Goal: Information Seeking & Learning: Find specific page/section

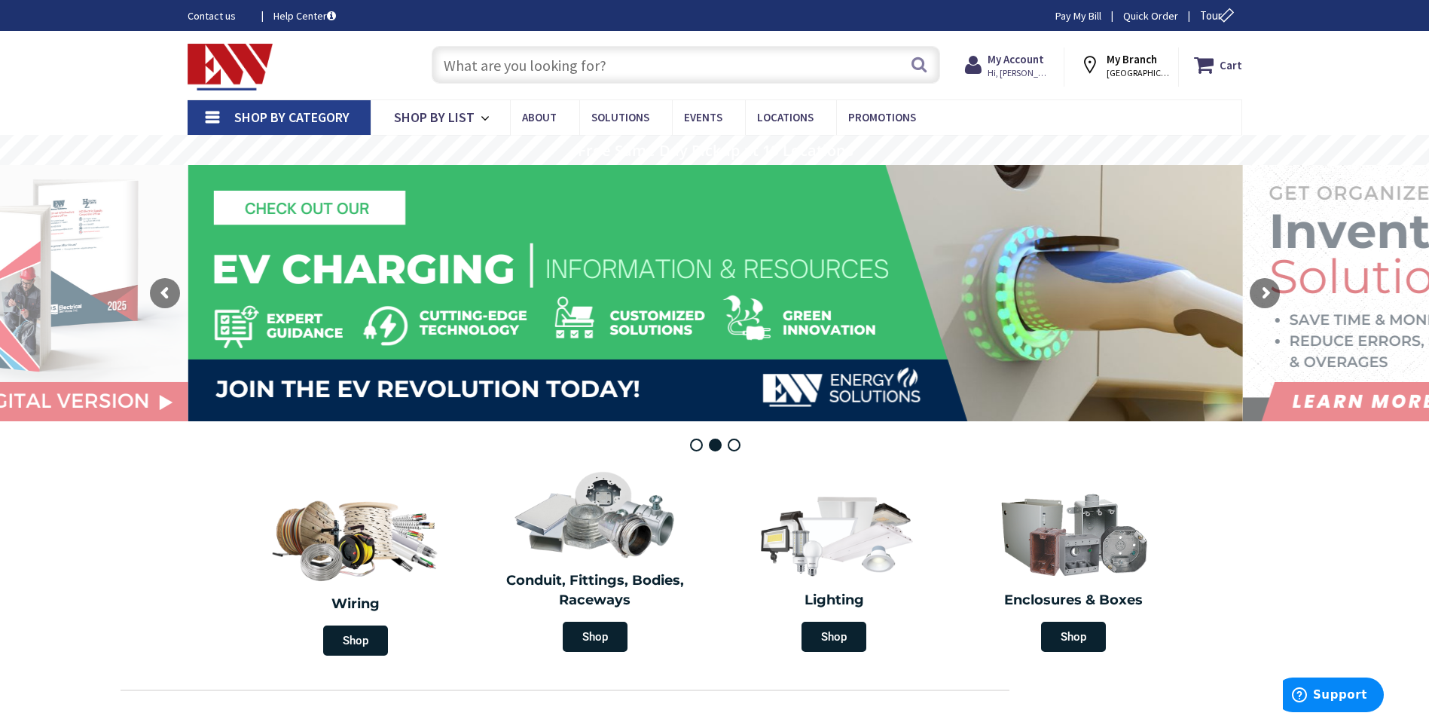
click at [510, 66] on input "text" at bounding box center [686, 65] width 509 height 38
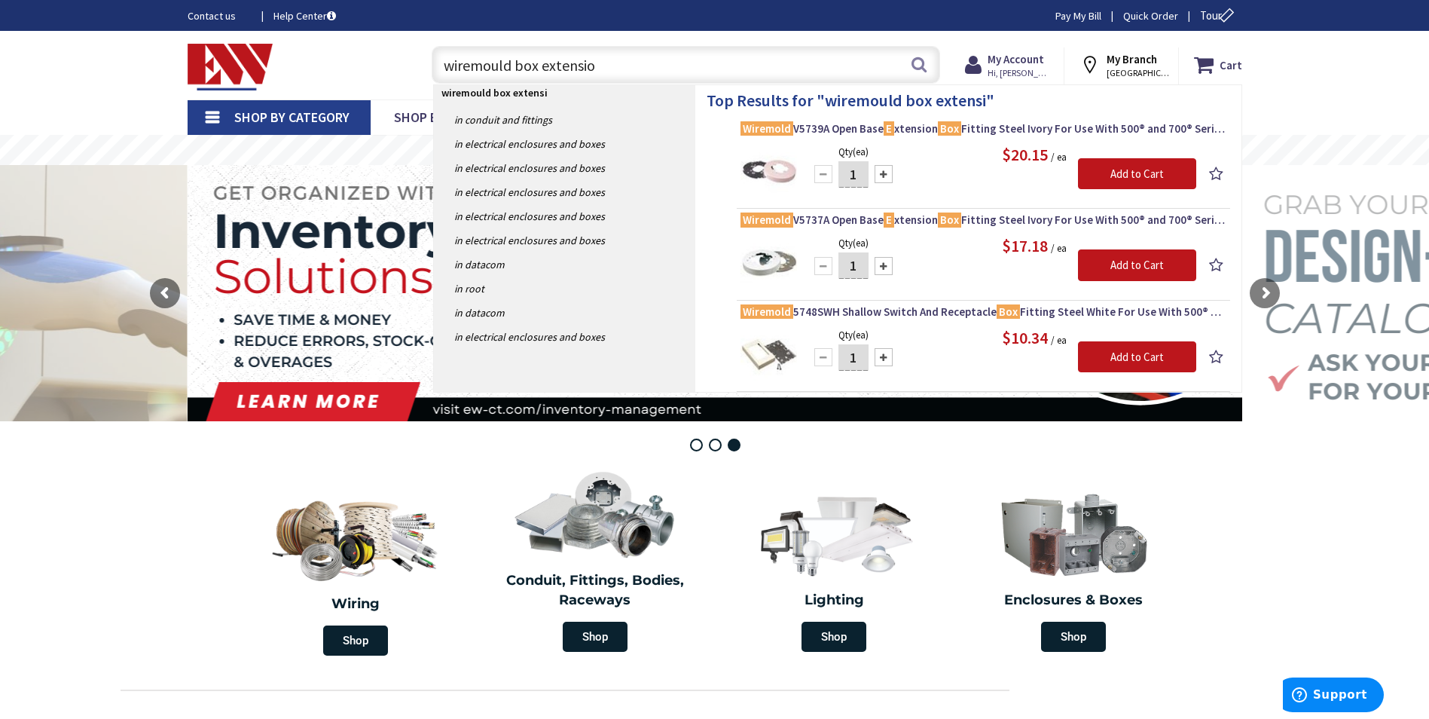
type input "wiremould box extension"
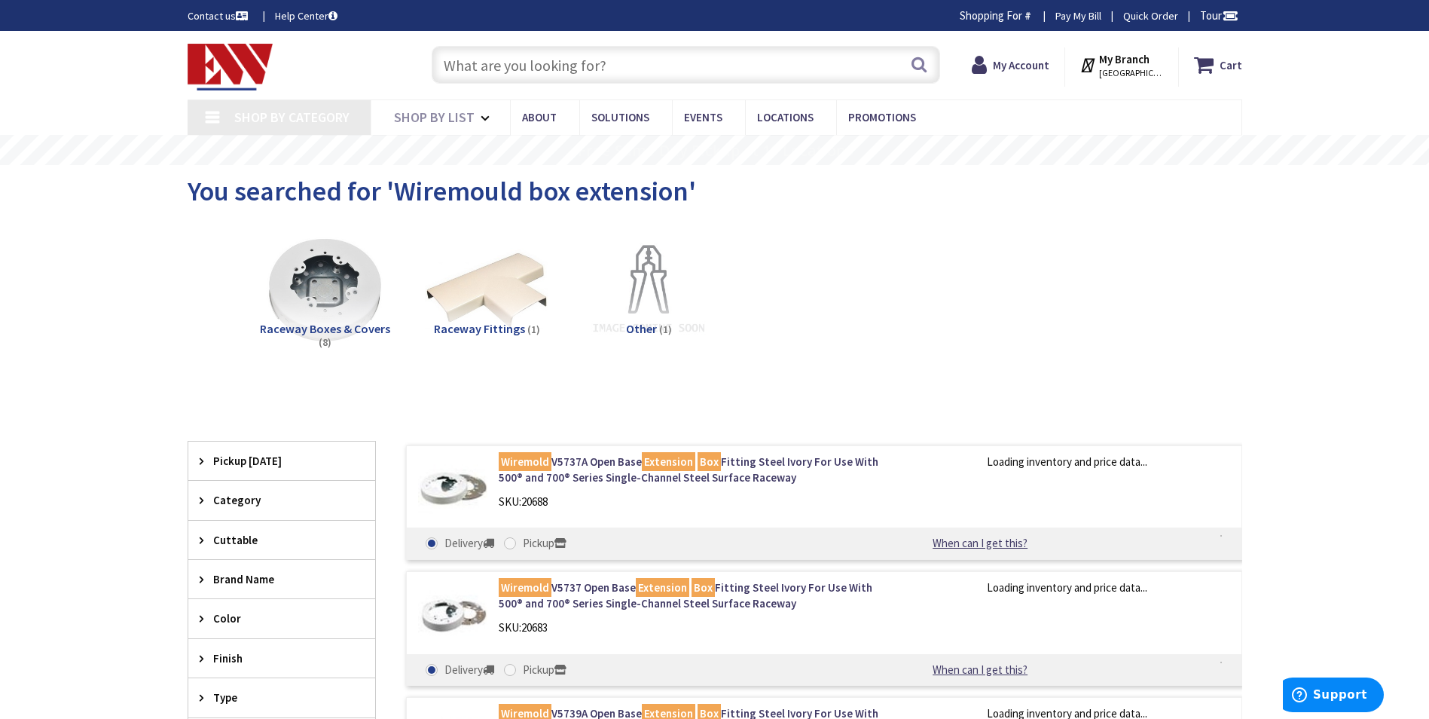
type input "CT-[GEOGRAPHIC_DATA], [GEOGRAPHIC_DATA]"
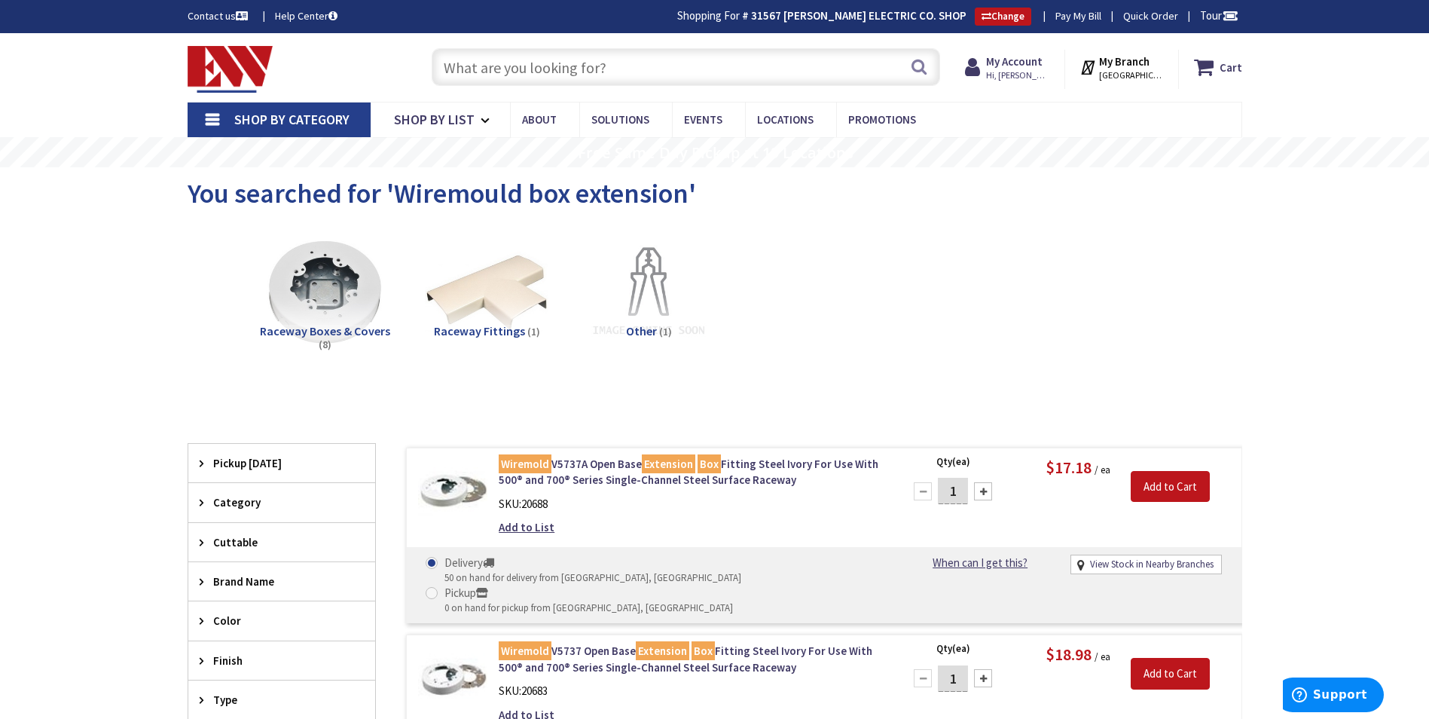
click at [492, 60] on input "text" at bounding box center [686, 67] width 509 height 38
type input "s"
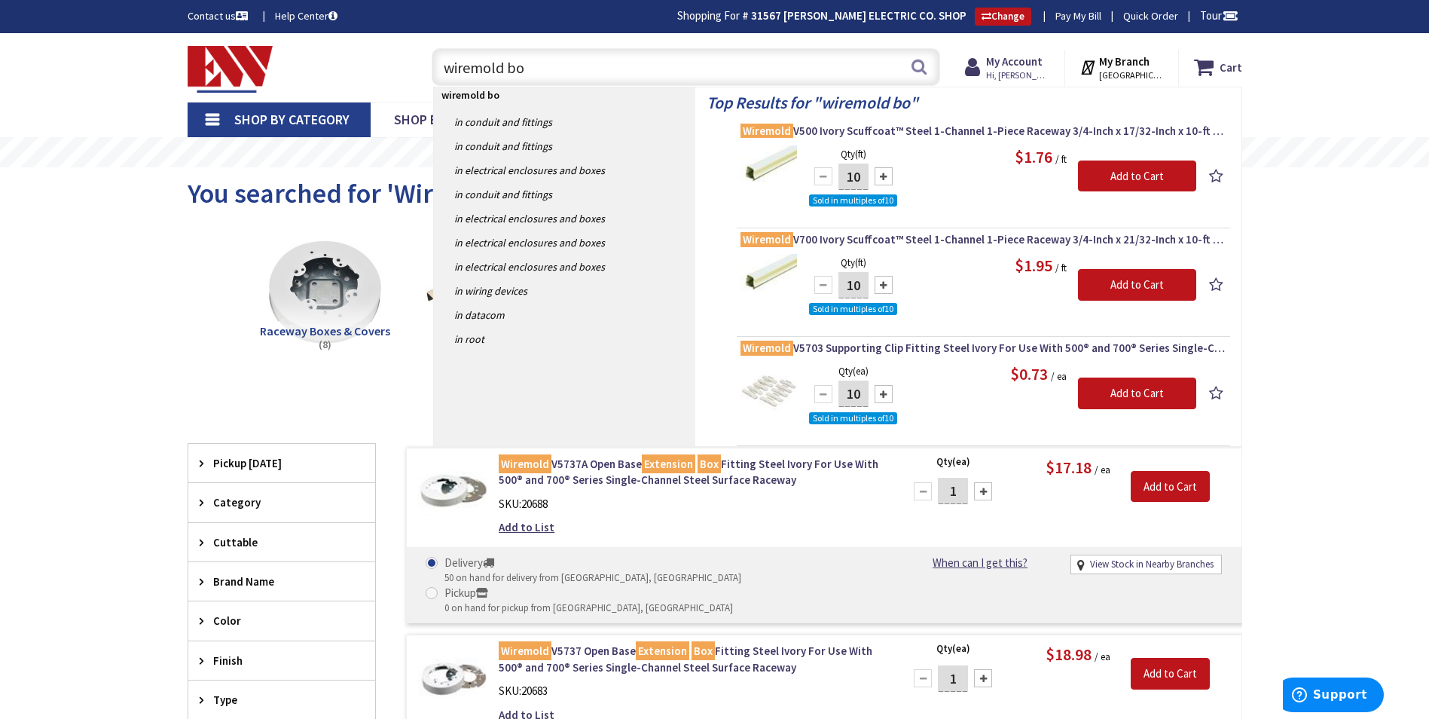
type input "wiremold box"
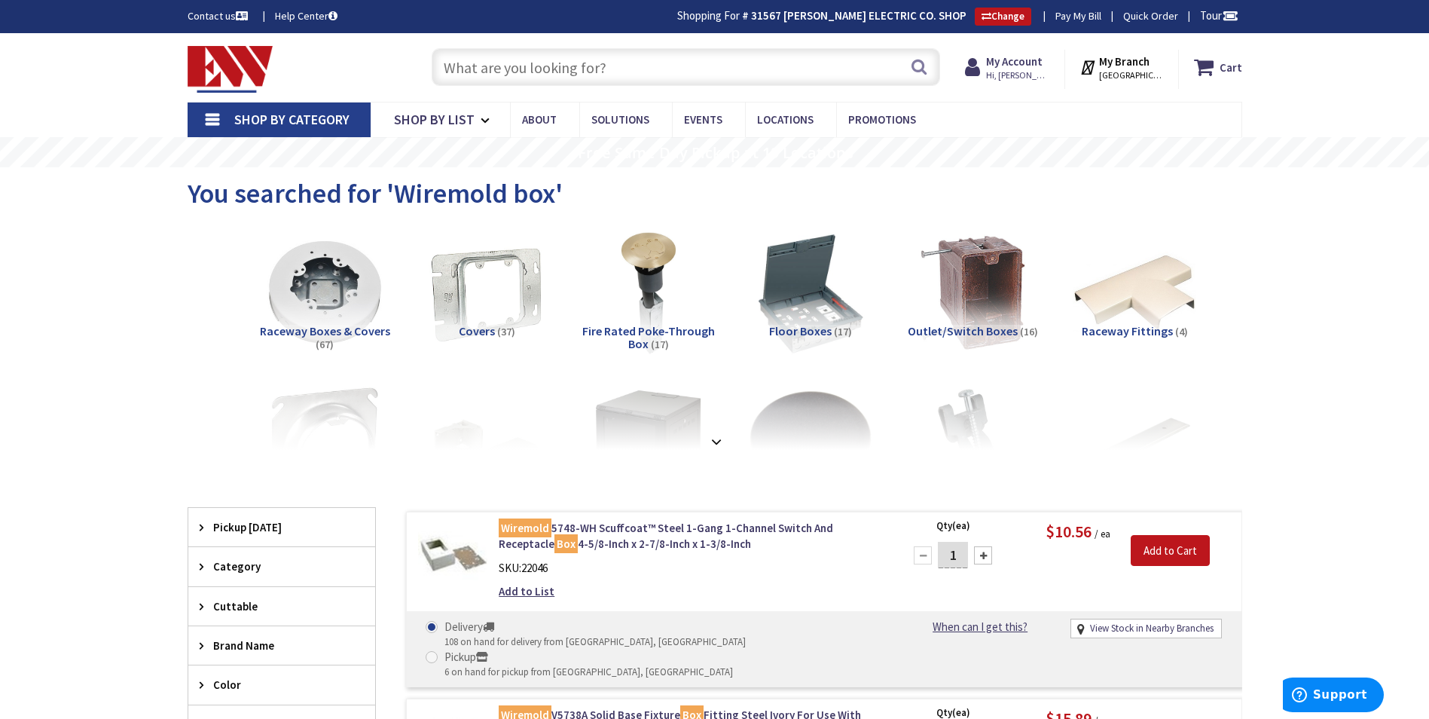
click at [448, 71] on input "text" at bounding box center [686, 67] width 509 height 38
paste input "WM V5748"
type input "WM V5748"
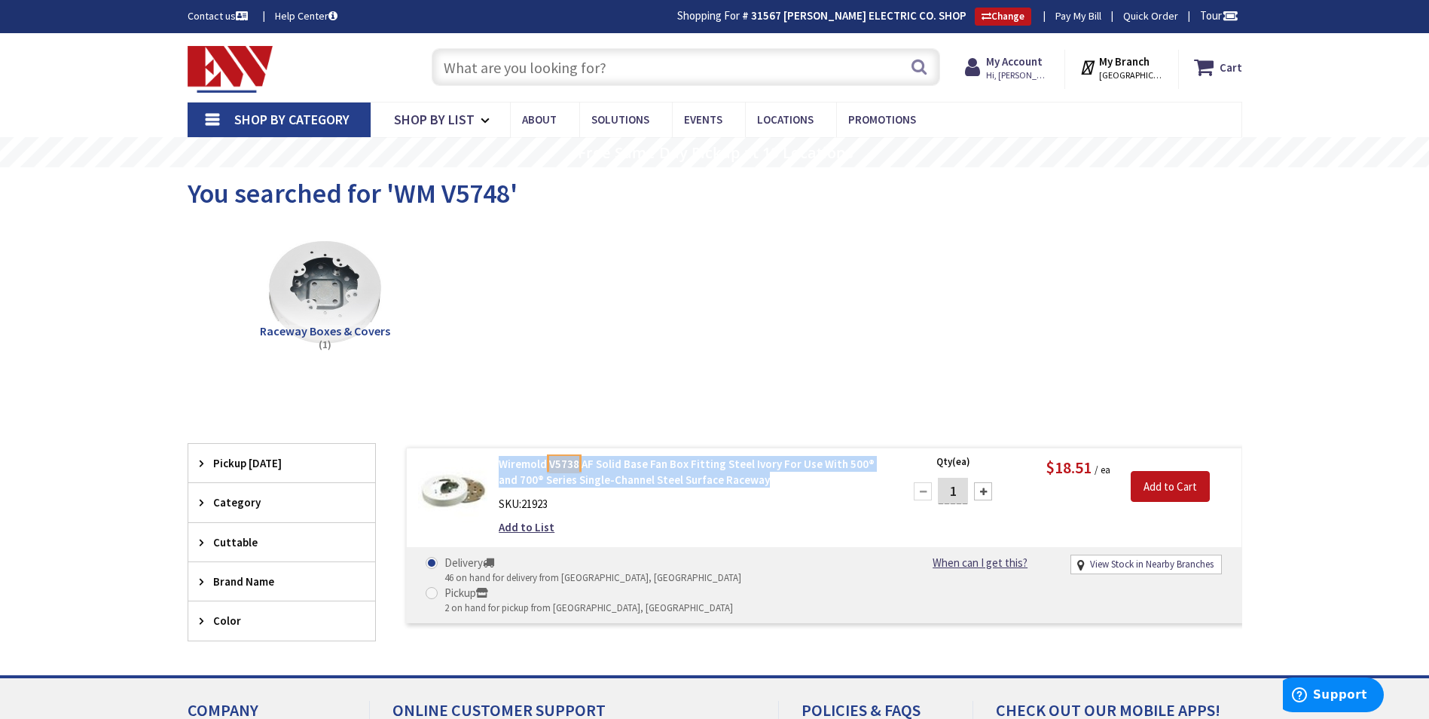
drag, startPoint x: 496, startPoint y: 463, endPoint x: 768, endPoint y: 481, distance: 273.4
click at [768, 481] on div "Wiremold V5738 AF Solid Base Fan Box Fitting Steel Ivory For Use With 500® and …" at bounding box center [690, 499] width 406 height 87
copy link "Wiremold V5738 AF Solid Base Fan Box Fitting Steel Ivory For Use With 500® and …"
click at [809, 497] on div "SKU: 21923" at bounding box center [690, 504] width 383 height 16
click at [499, 66] on input "text" at bounding box center [686, 67] width 509 height 38
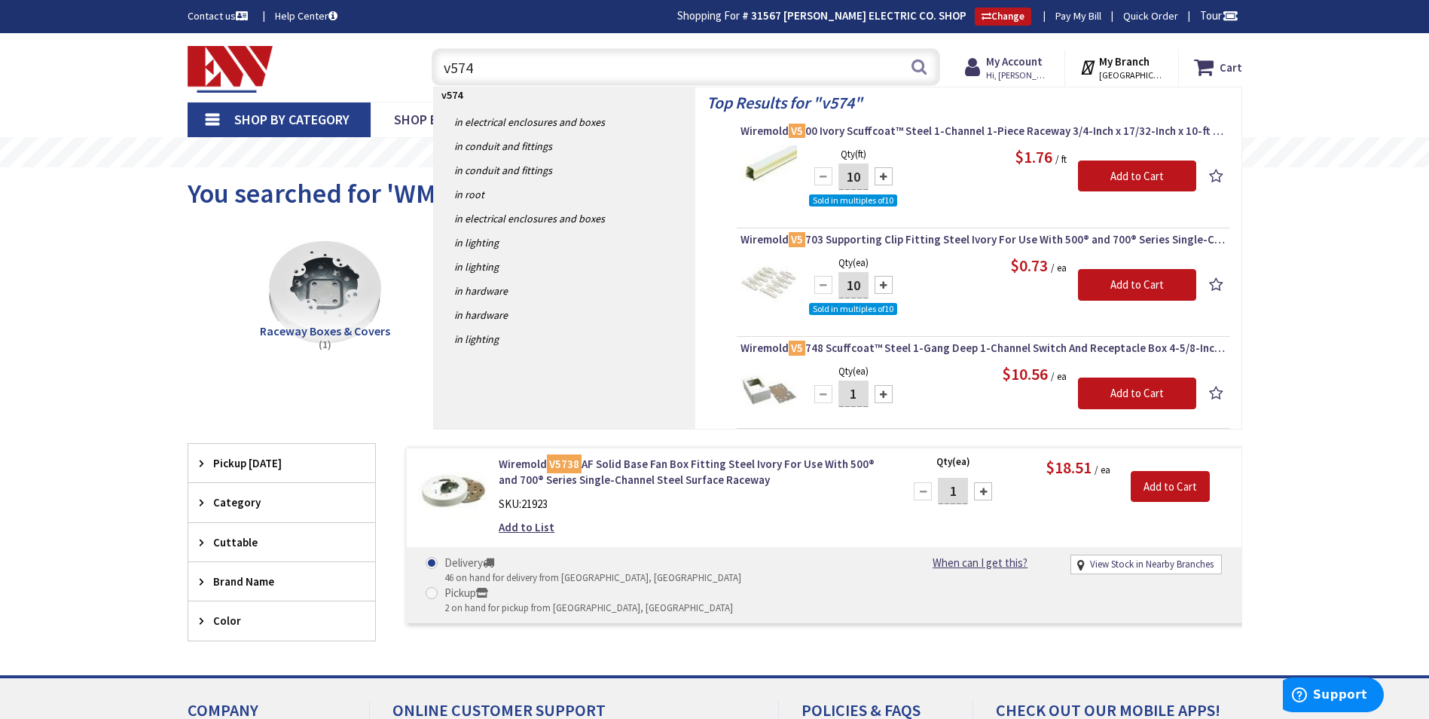
type input "v5748"
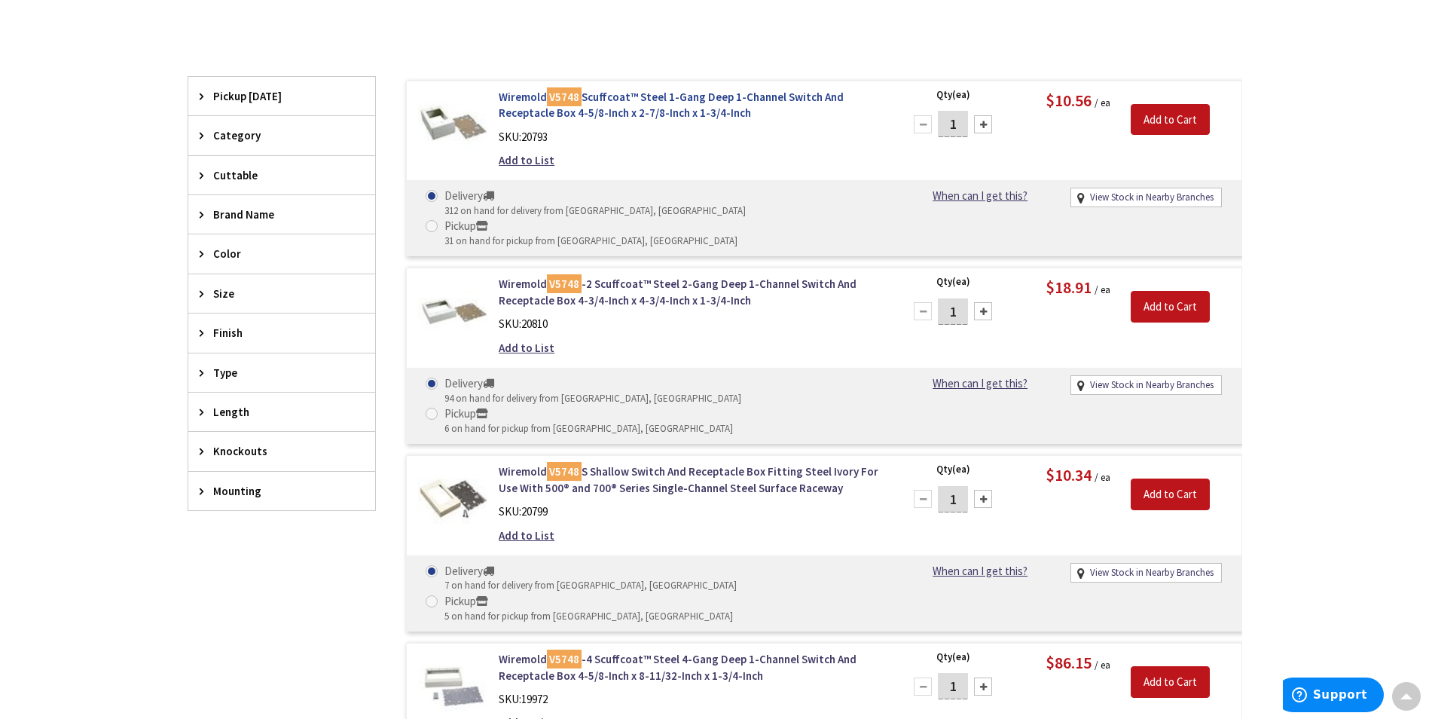
scroll to position [379, 0]
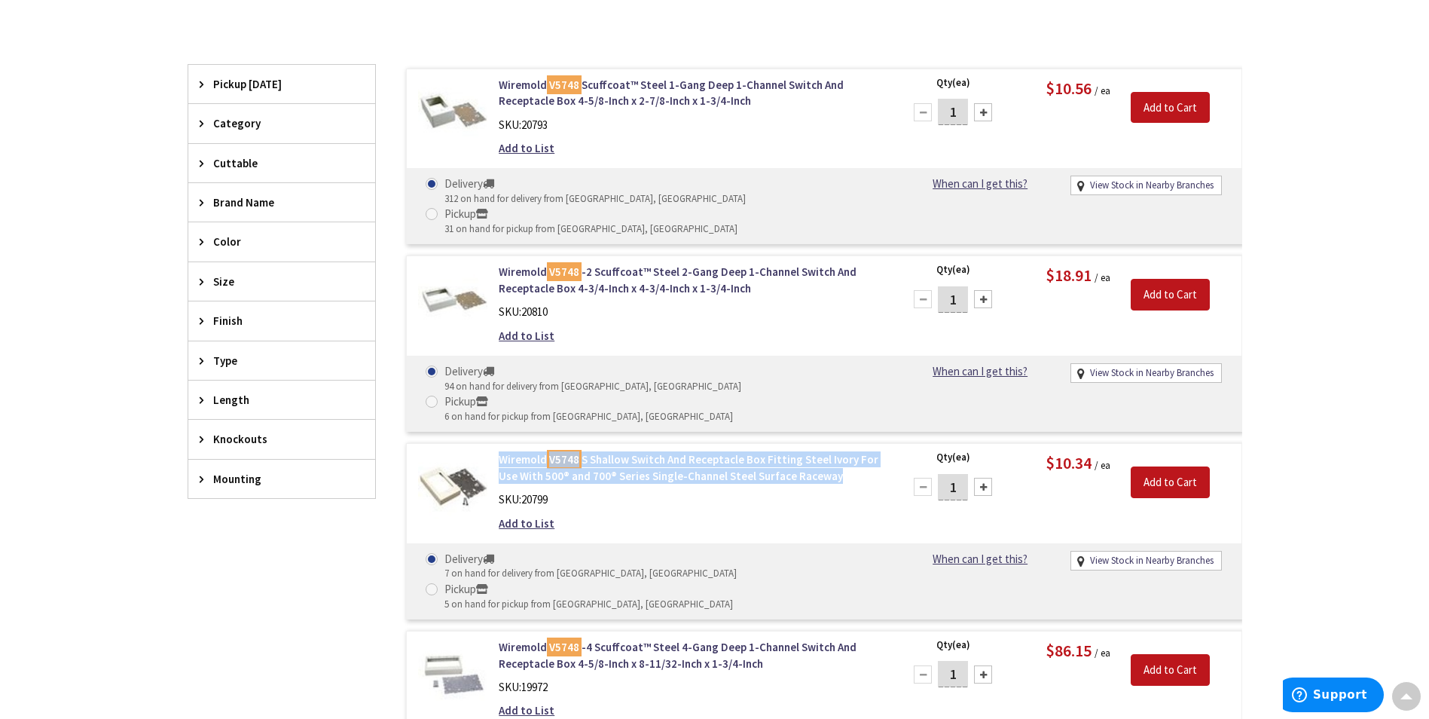
drag, startPoint x: 493, startPoint y: 400, endPoint x: 865, endPoint y: 423, distance: 372.1
click at [865, 451] on div "Wiremold V5748 S Shallow Switch And Receptacle Box Fitting Steel Ivory For Use …" at bounding box center [690, 494] width 406 height 87
copy link "Wiremold V5748 S Shallow Switch And Receptacle Box Fitting Steel Ivory For Use …"
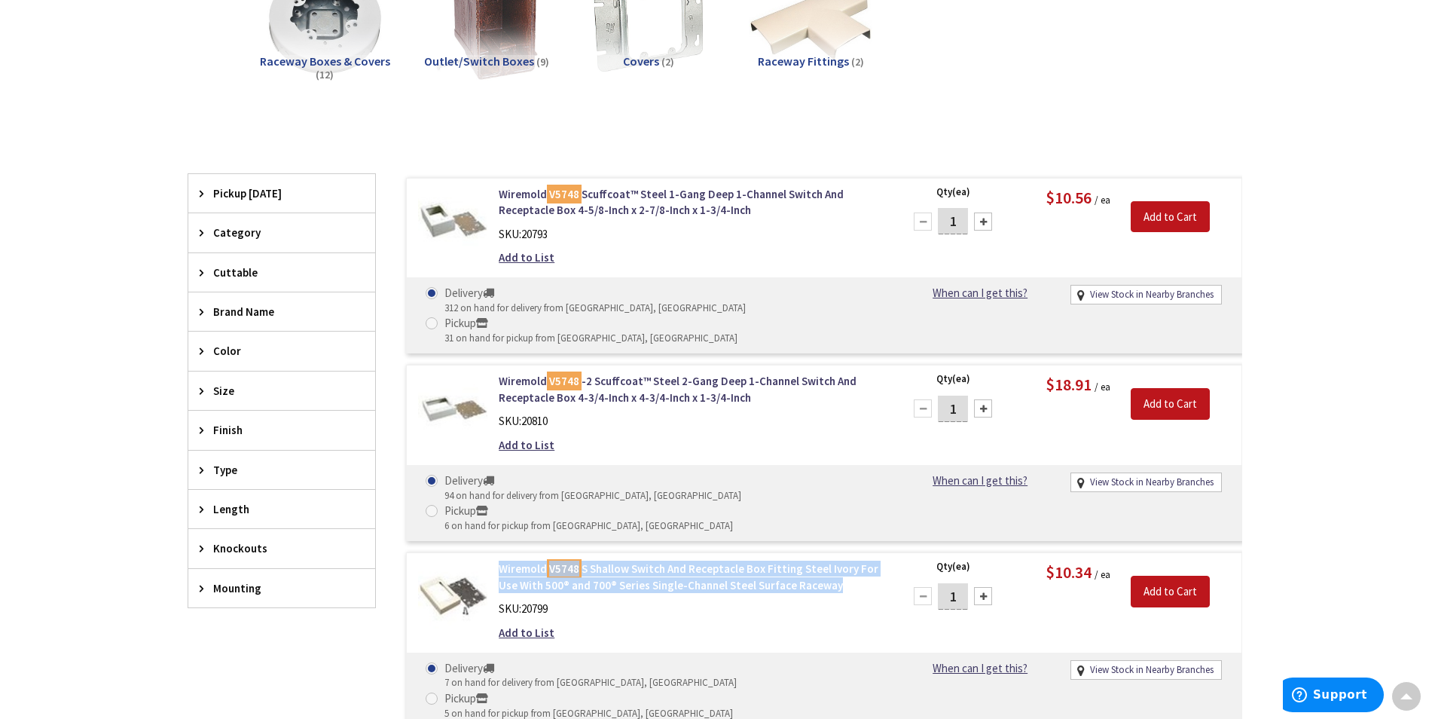
scroll to position [304, 0]
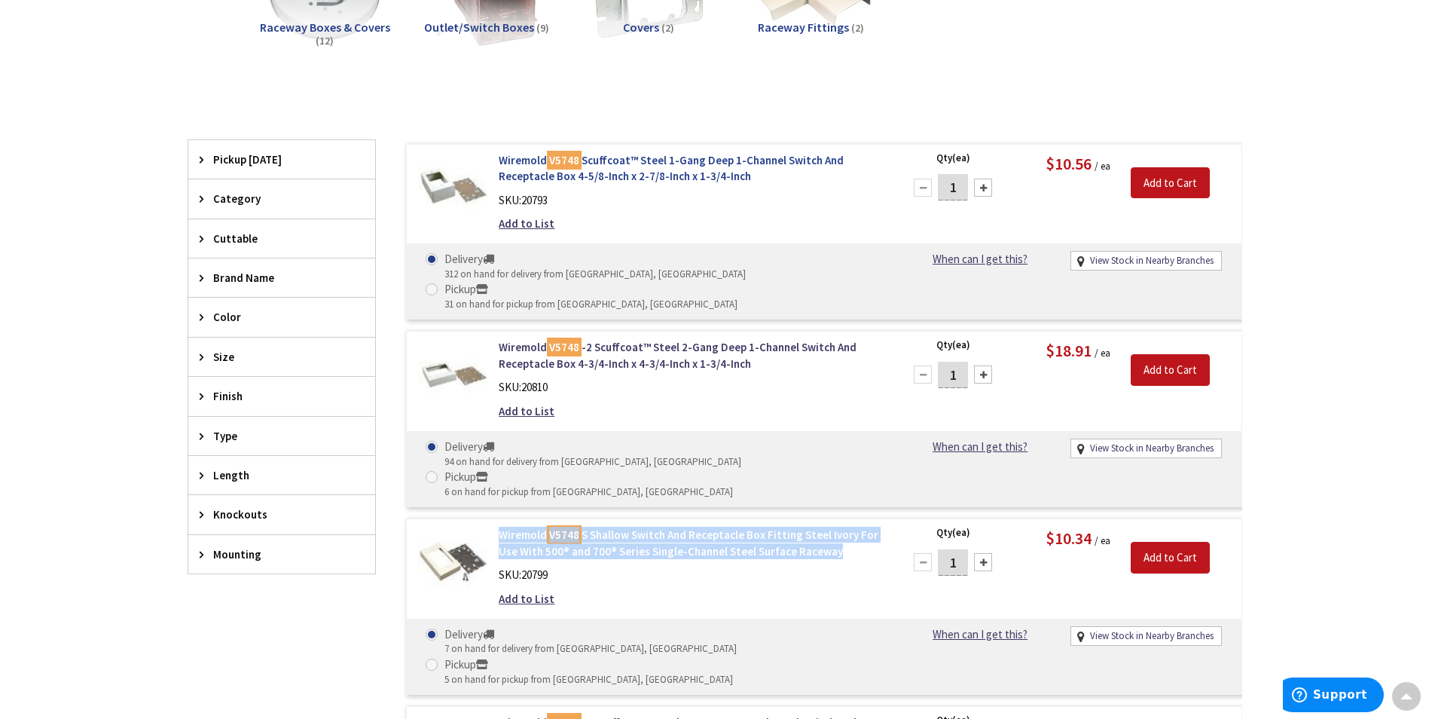
drag, startPoint x: 492, startPoint y: 156, endPoint x: 841, endPoint y: 173, distance: 349.2
click at [841, 173] on div "Wiremold V5748 Scuffcoat™ Steel 1-Gang Deep 1-Channel Switch And Receptacle Box…" at bounding box center [690, 195] width 406 height 87
copy link "Wiremold V5748 Scuffcoat™ Steel 1-Gang Deep 1-Channel Switch And Receptacle Box…"
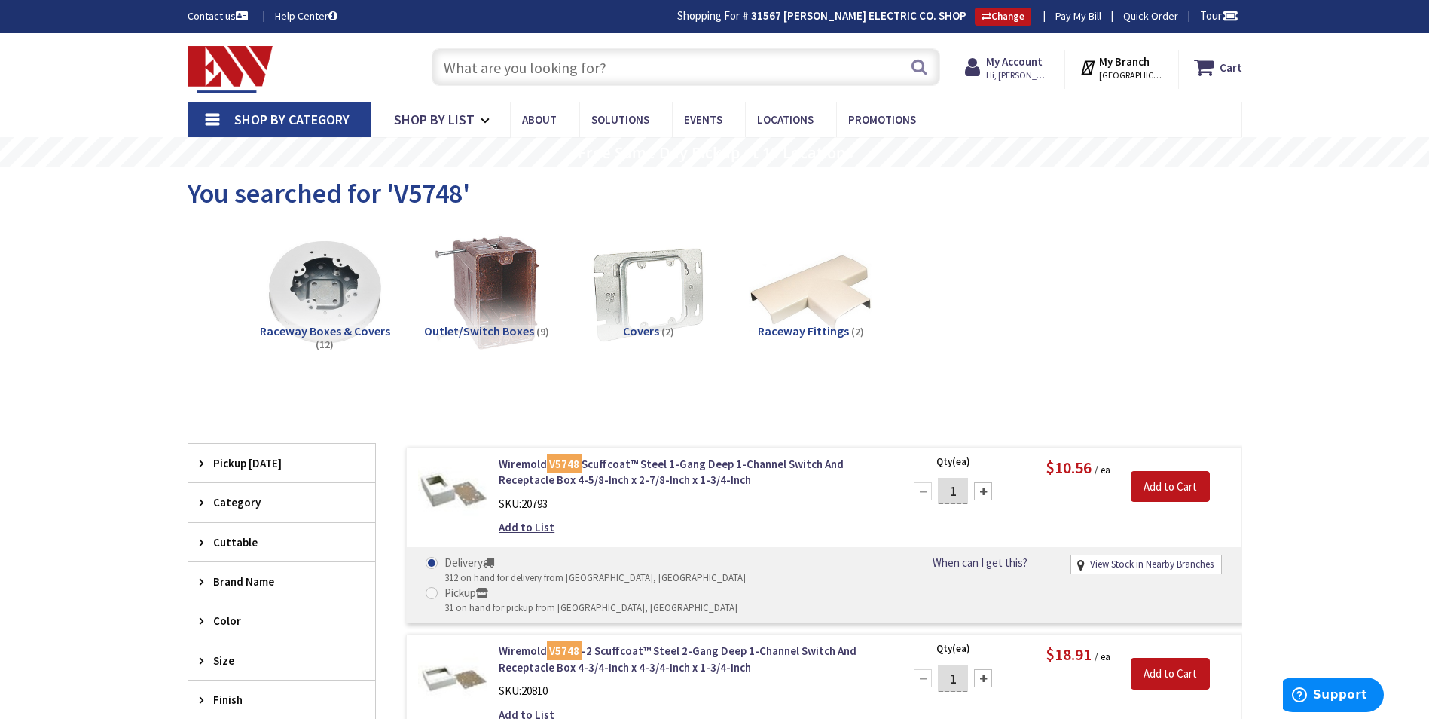
drag, startPoint x: 496, startPoint y: 63, endPoint x: 507, endPoint y: 63, distance: 10.6
click at [497, 63] on input "text" at bounding box center [686, 67] width 509 height 38
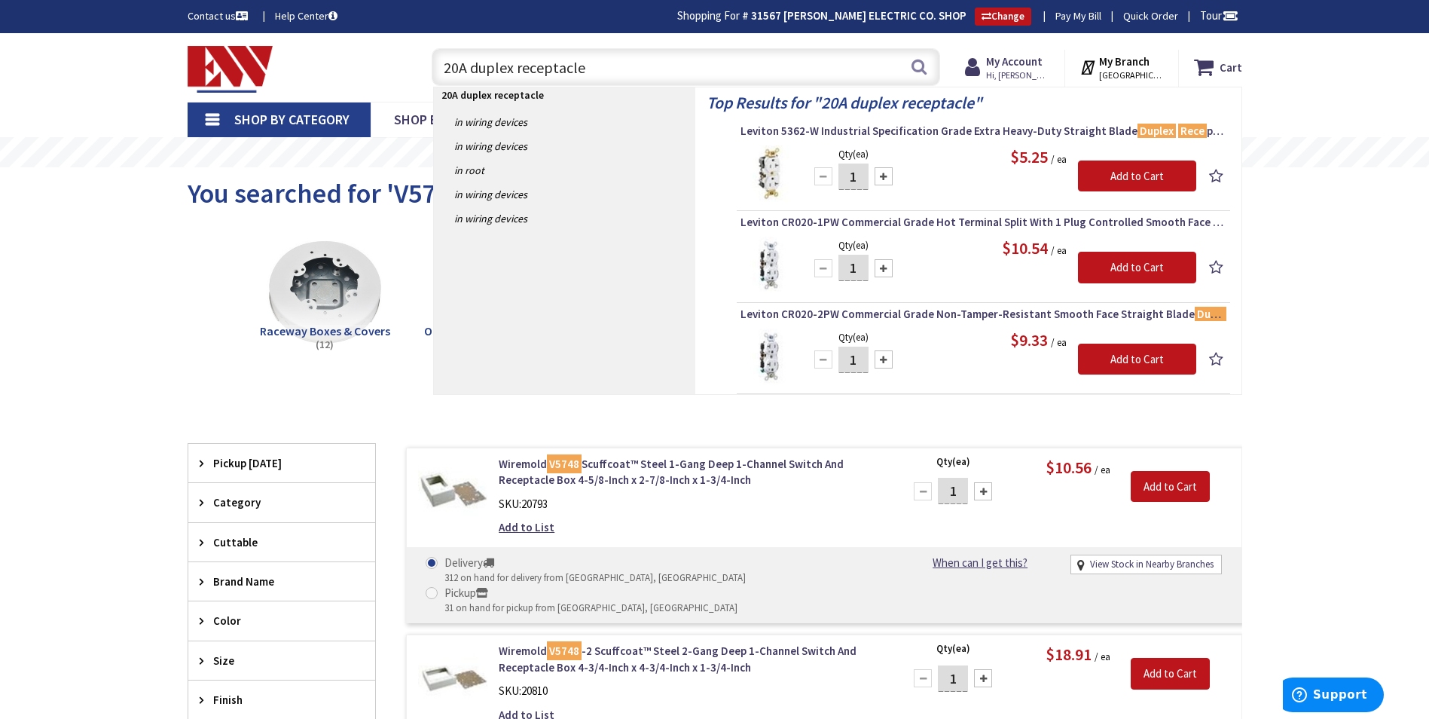
type input "20A duplex receptacles"
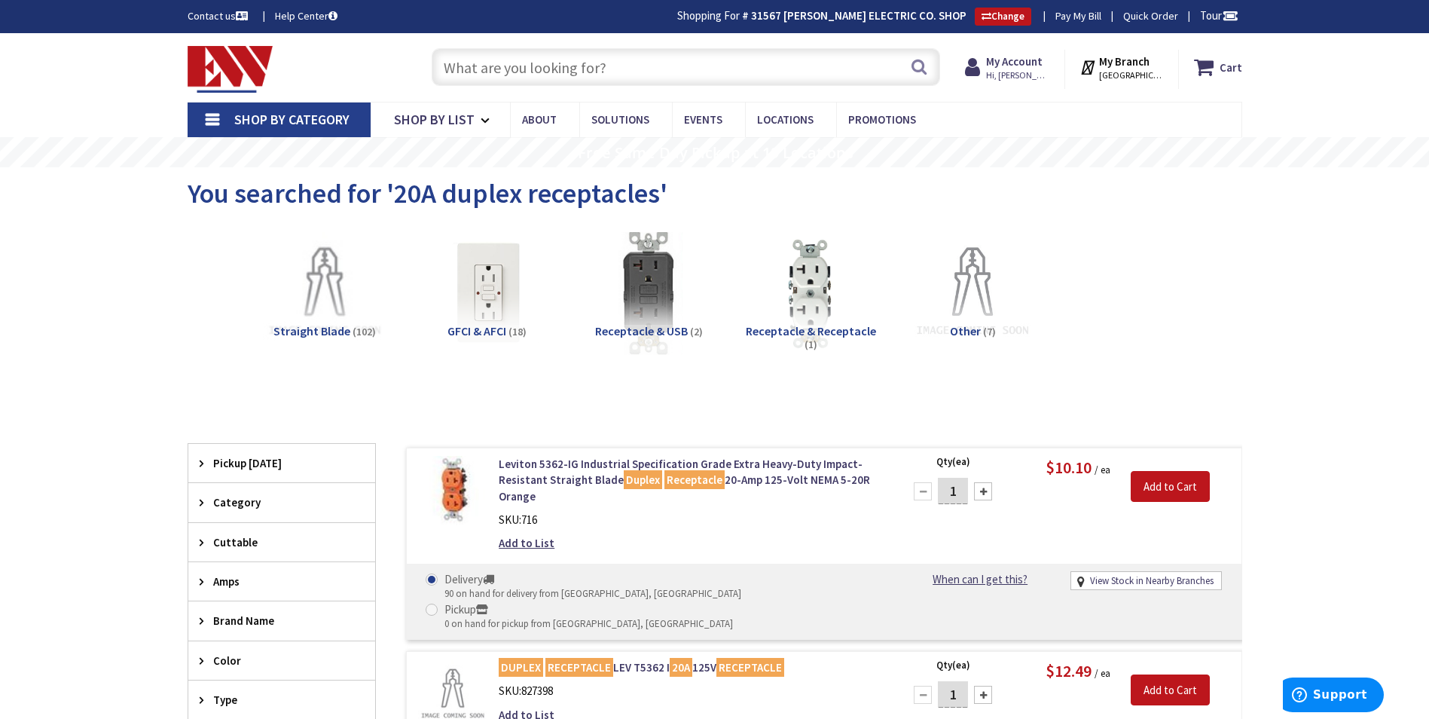
click at [458, 72] on input "text" at bounding box center [686, 67] width 509 height 38
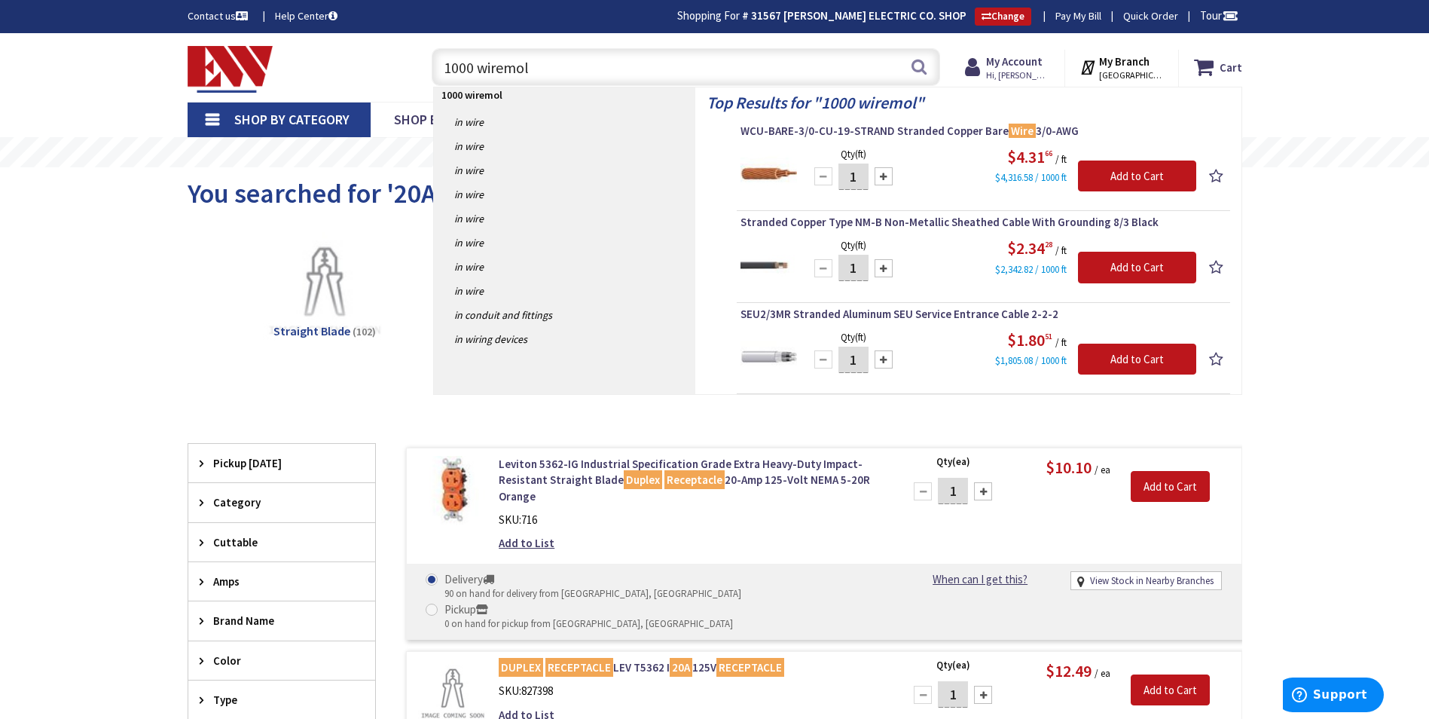
type input "1000 wiremold"
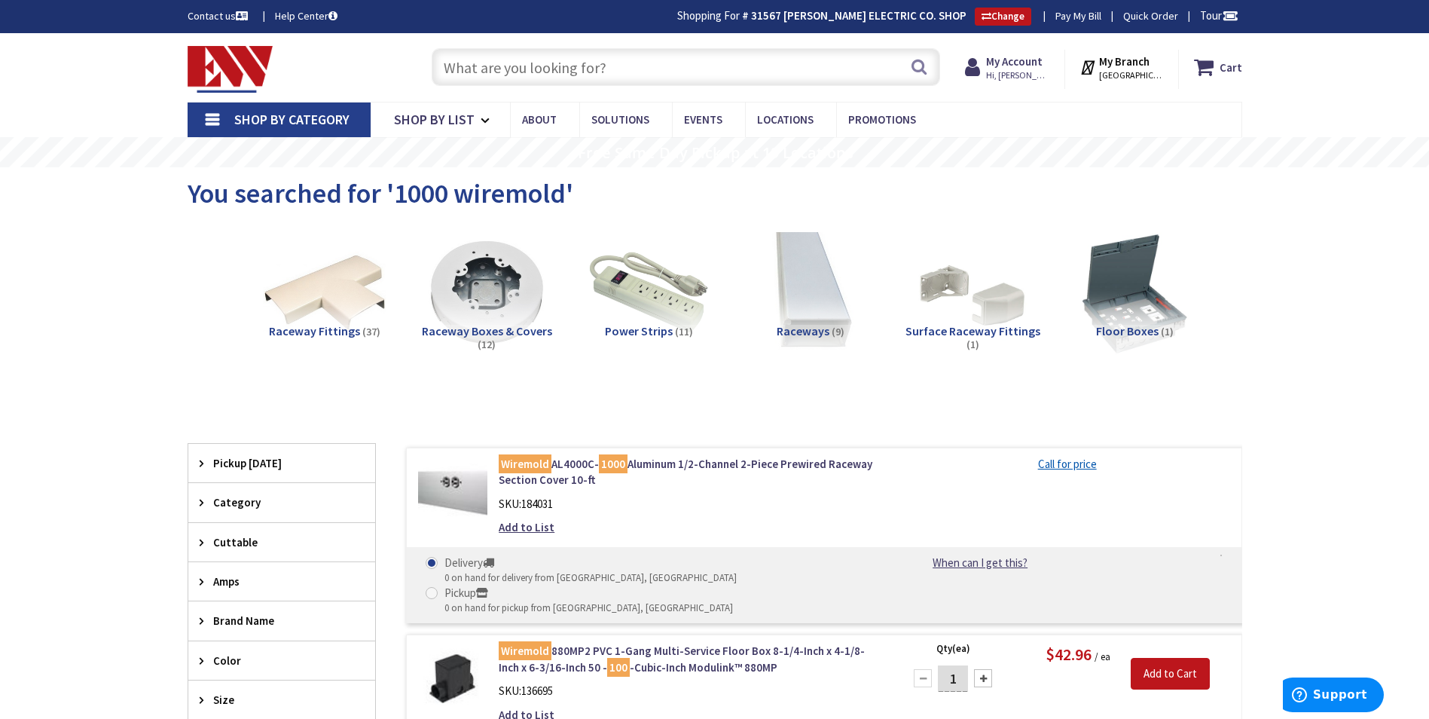
click at [457, 70] on input "text" at bounding box center [686, 67] width 509 height 38
paste input "WM V500"
type input "WM V500"
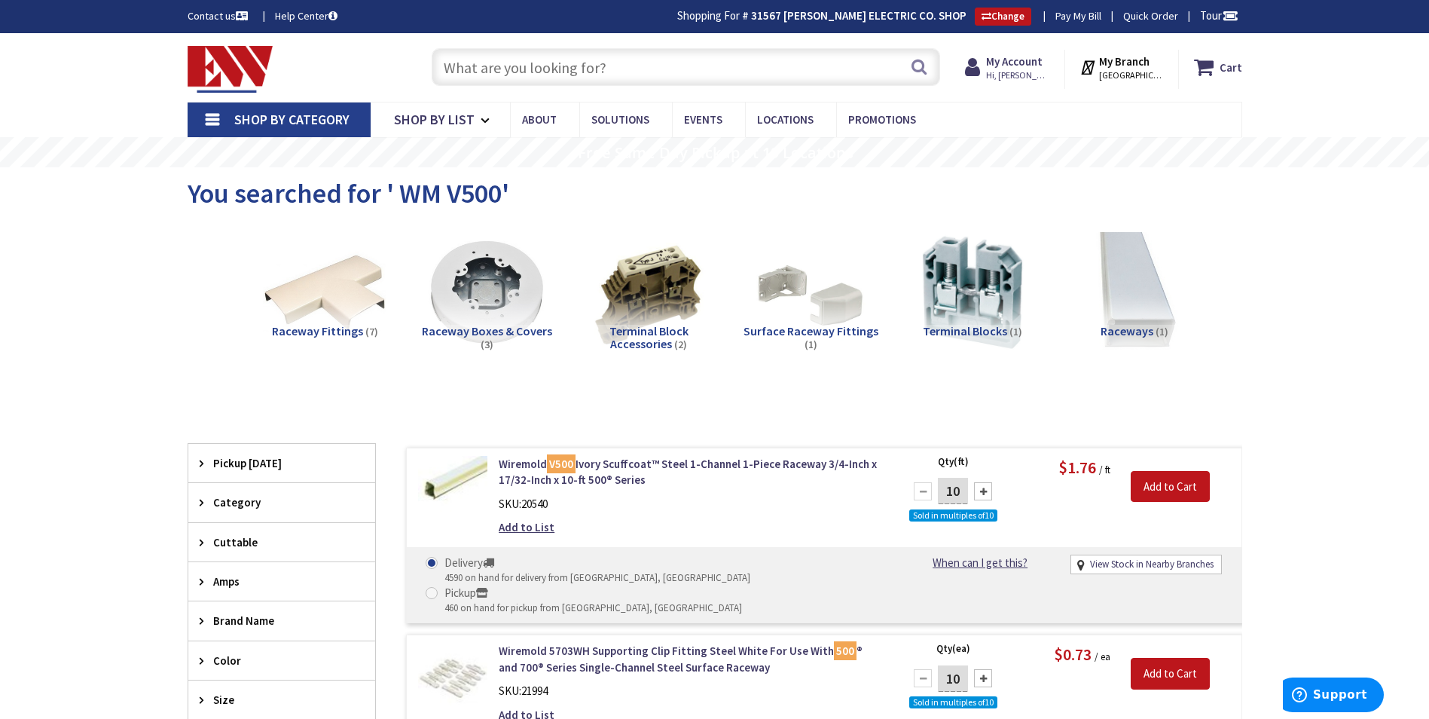
click at [534, 63] on input "text" at bounding box center [686, 67] width 509 height 38
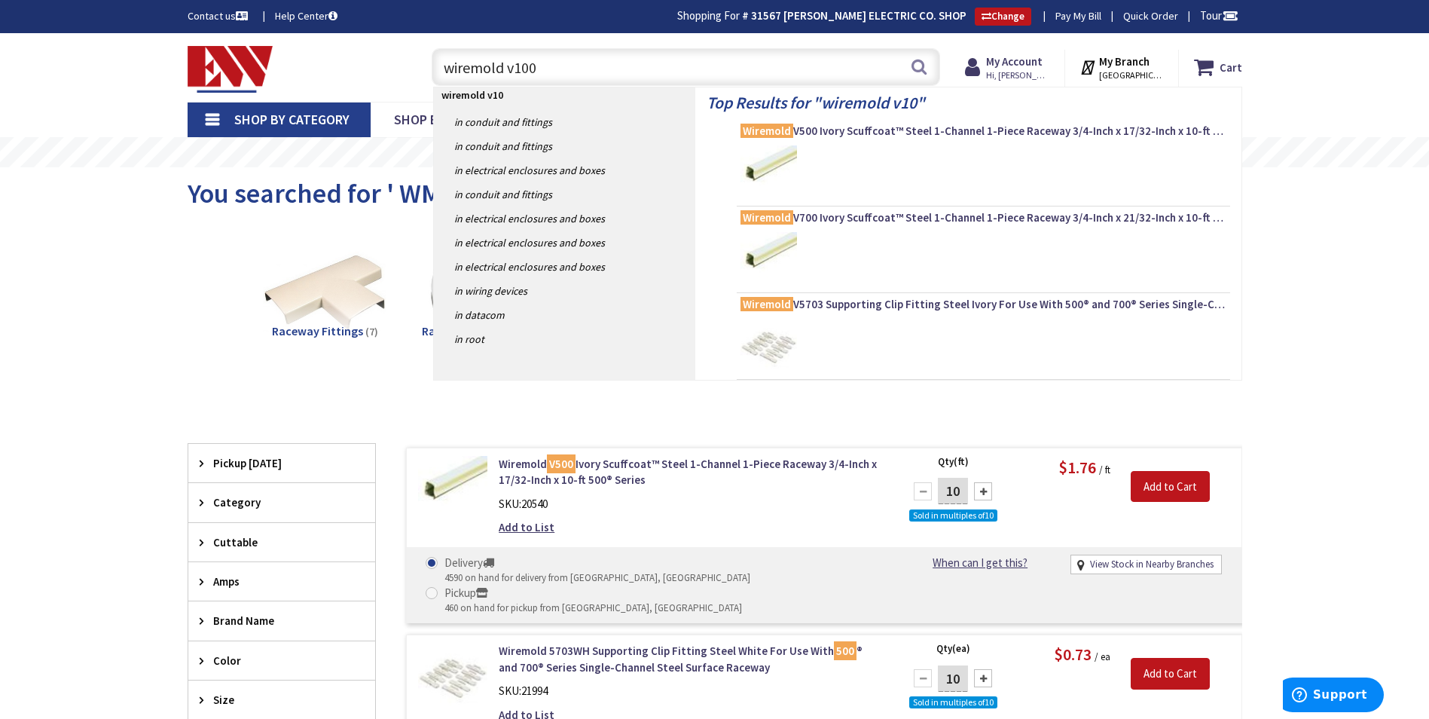
type input "wiremold v1000"
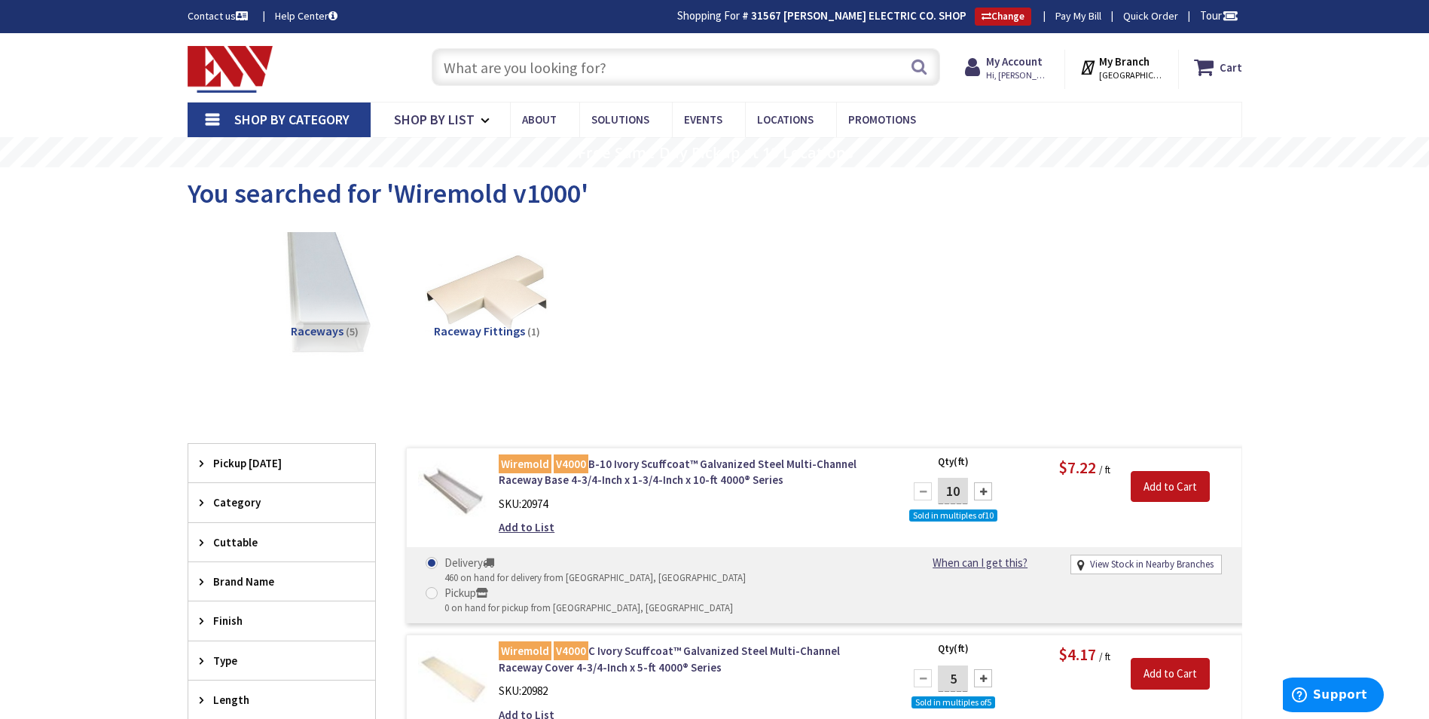
click at [320, 313] on img at bounding box center [324, 293] width 136 height 136
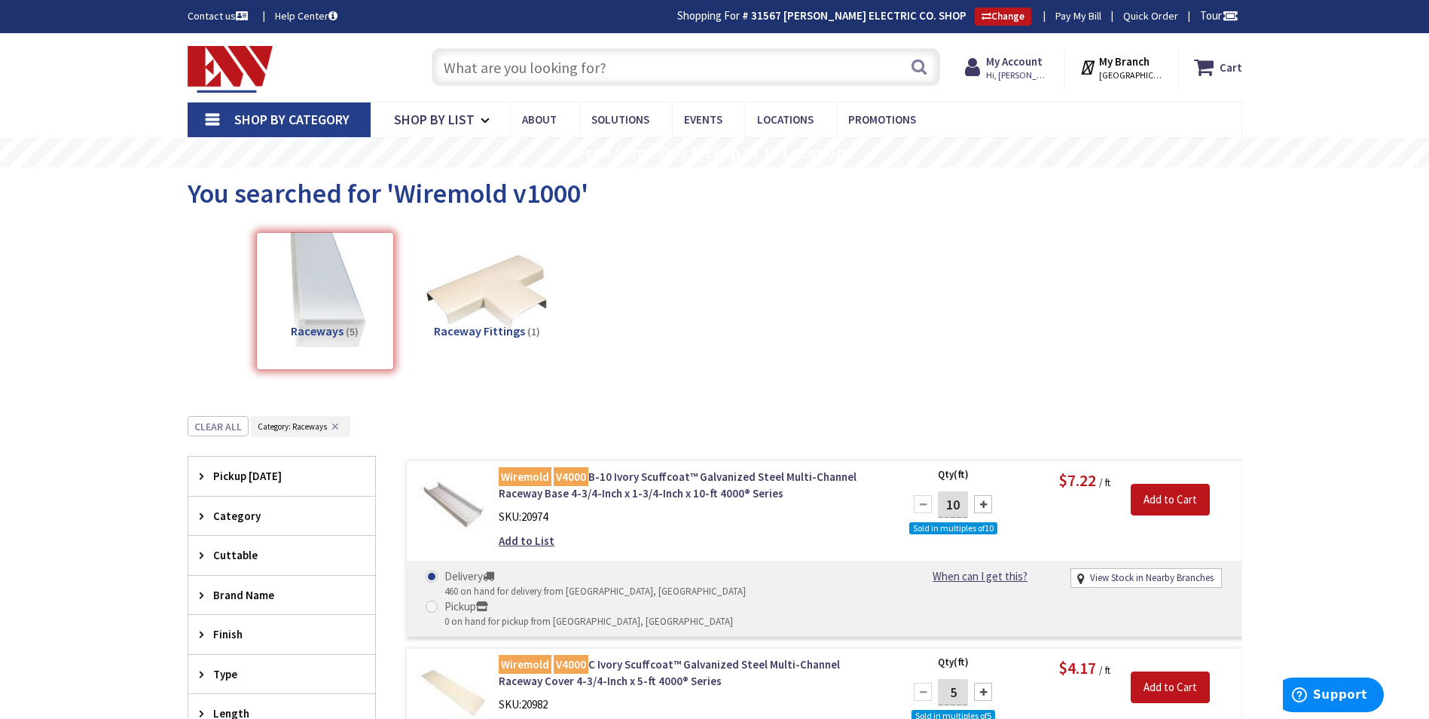
click at [467, 61] on input "text" at bounding box center [686, 67] width 509 height 38
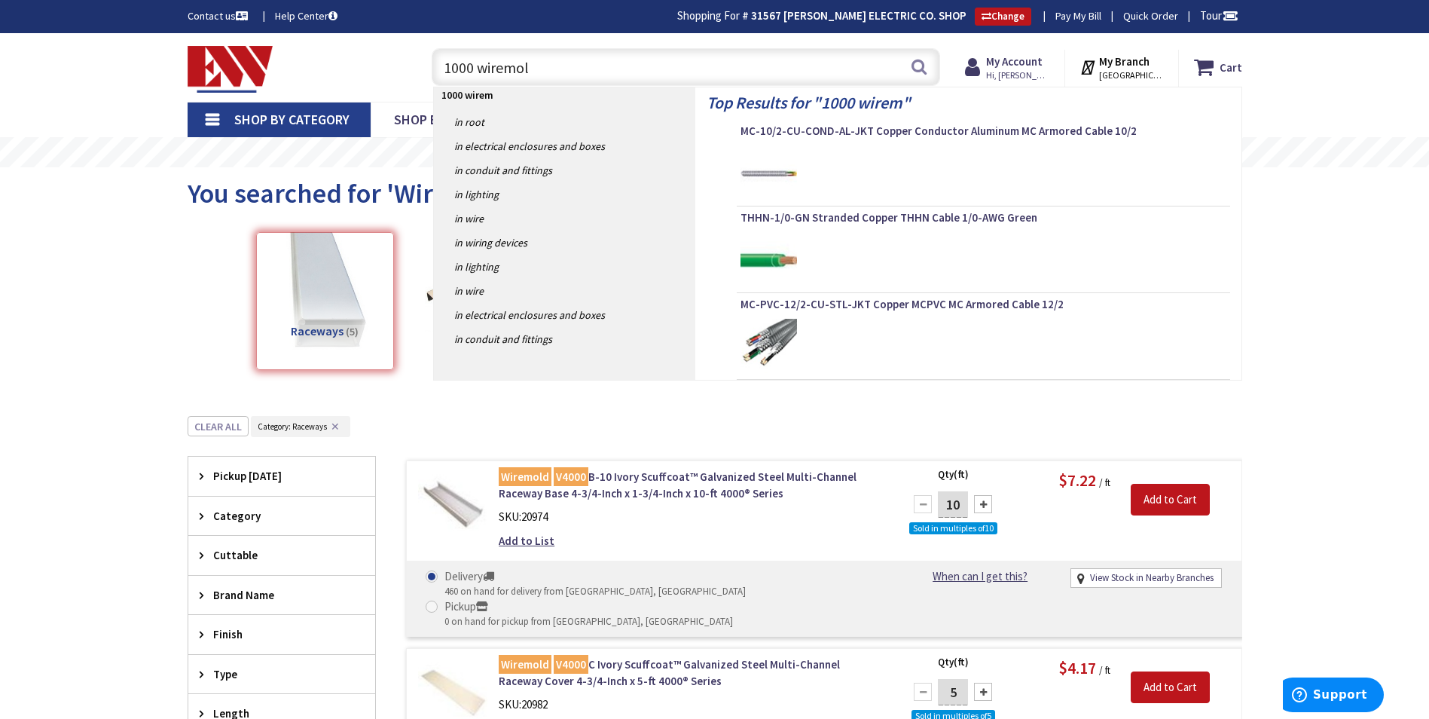
type input "1000 wiremold"
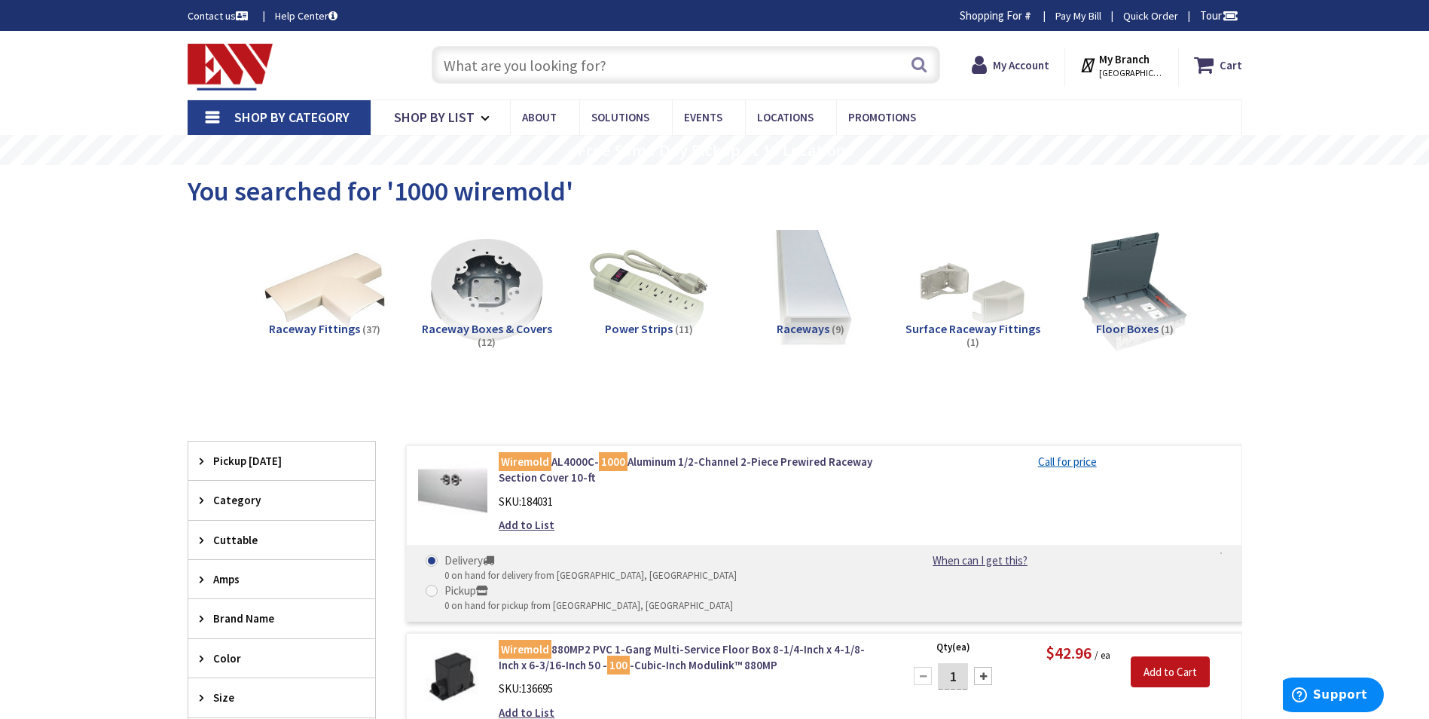
click at [817, 324] on span "Raceways" at bounding box center [803, 328] width 53 height 15
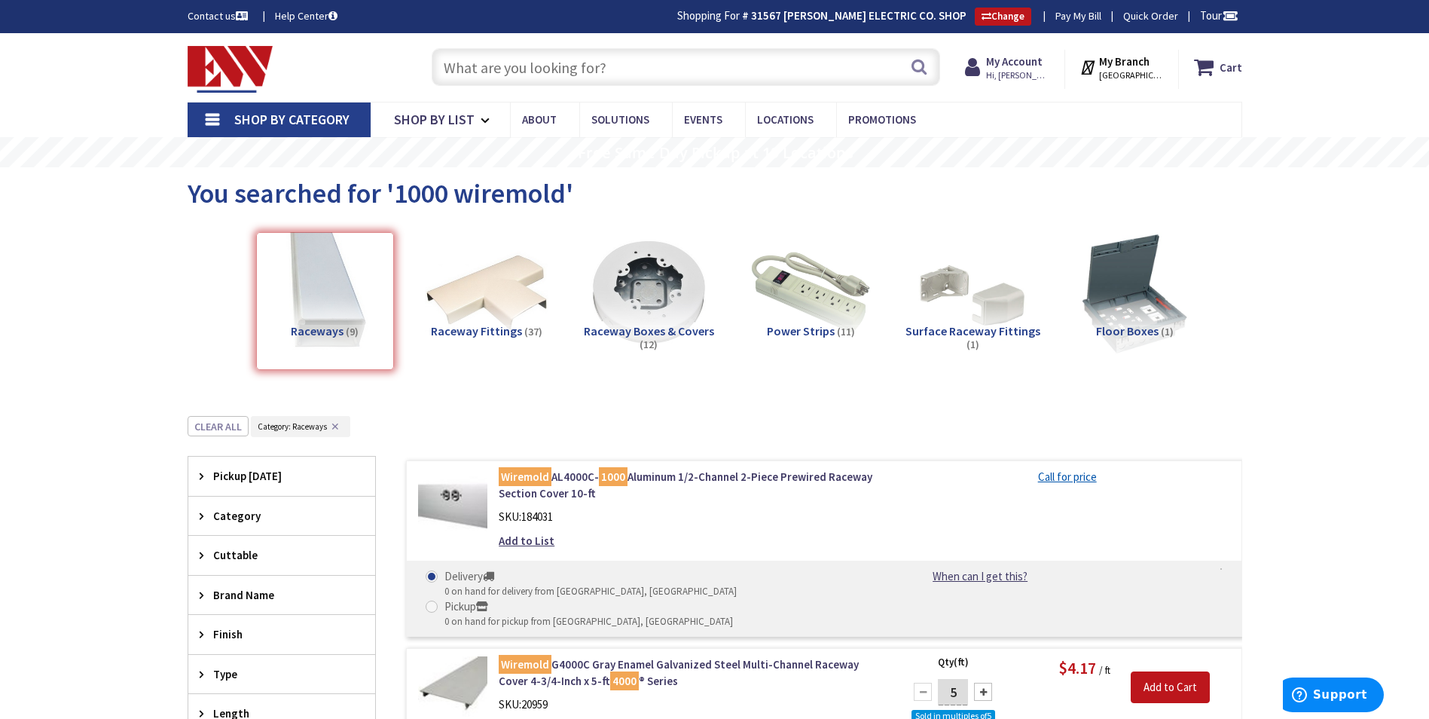
click at [466, 69] on input "text" at bounding box center [686, 67] width 509 height 38
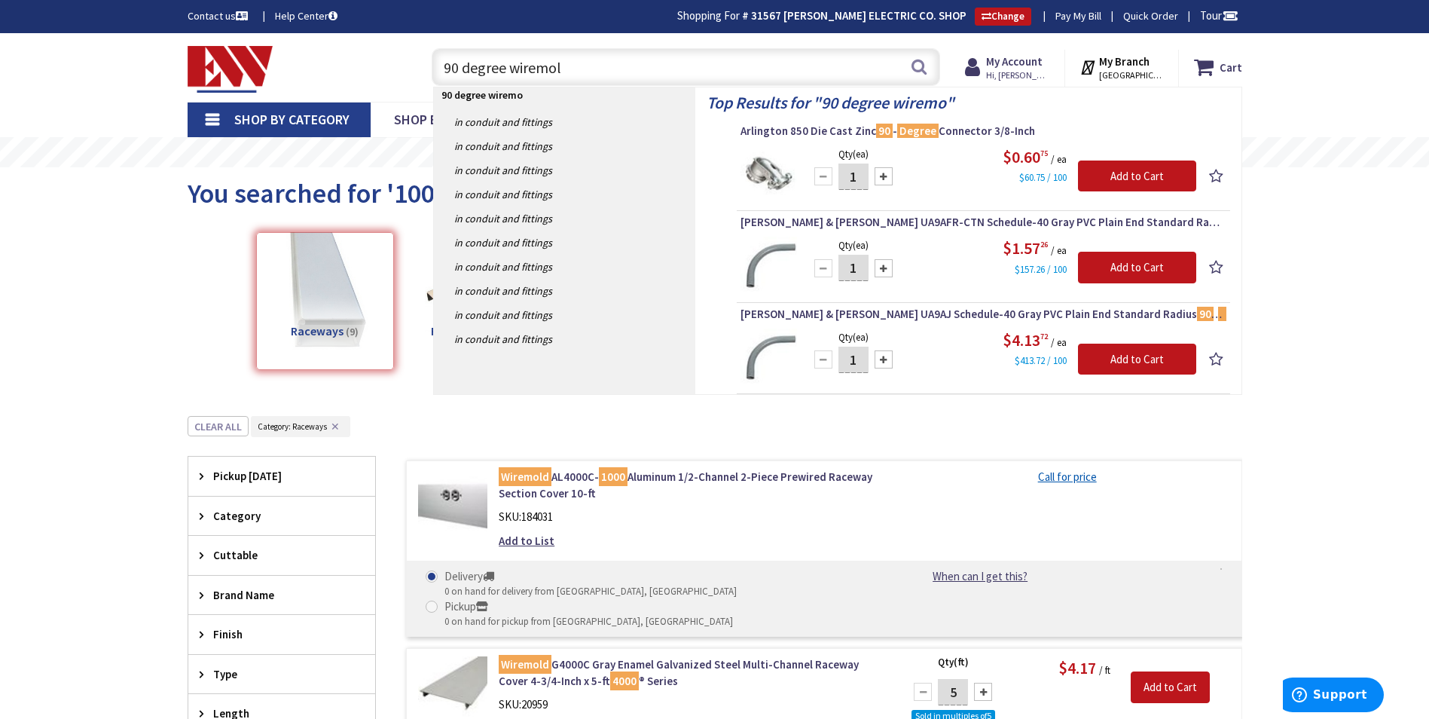
type input "90 degree wiremold"
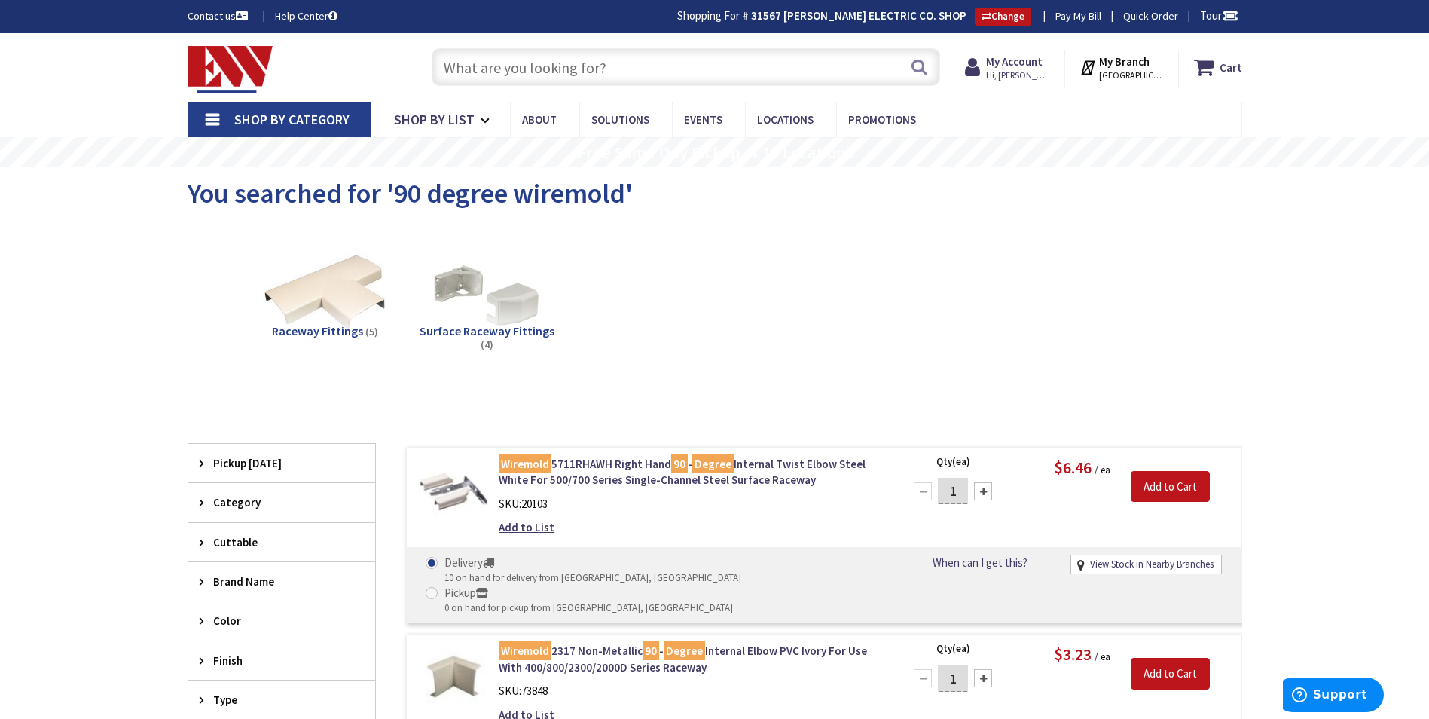
click at [519, 63] on input "text" at bounding box center [686, 67] width 509 height 38
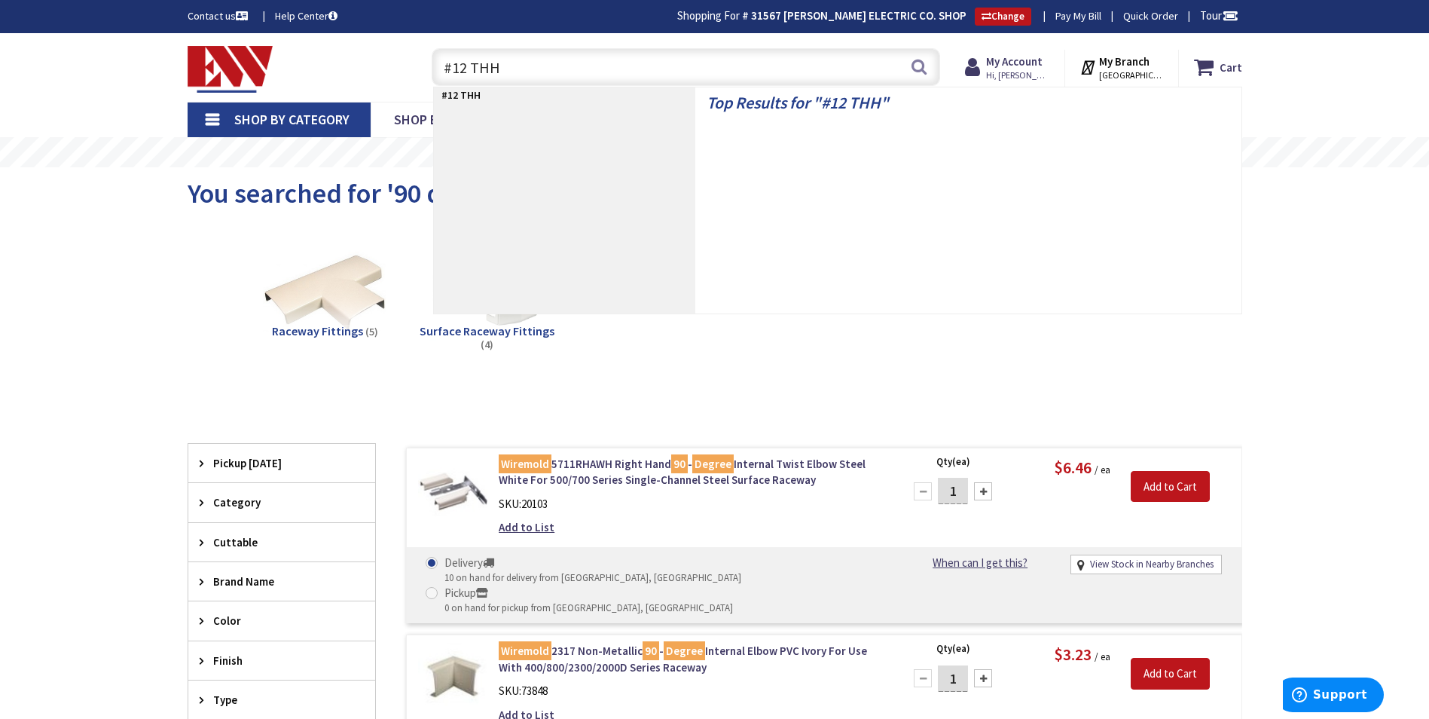
type input "#12 THHN"
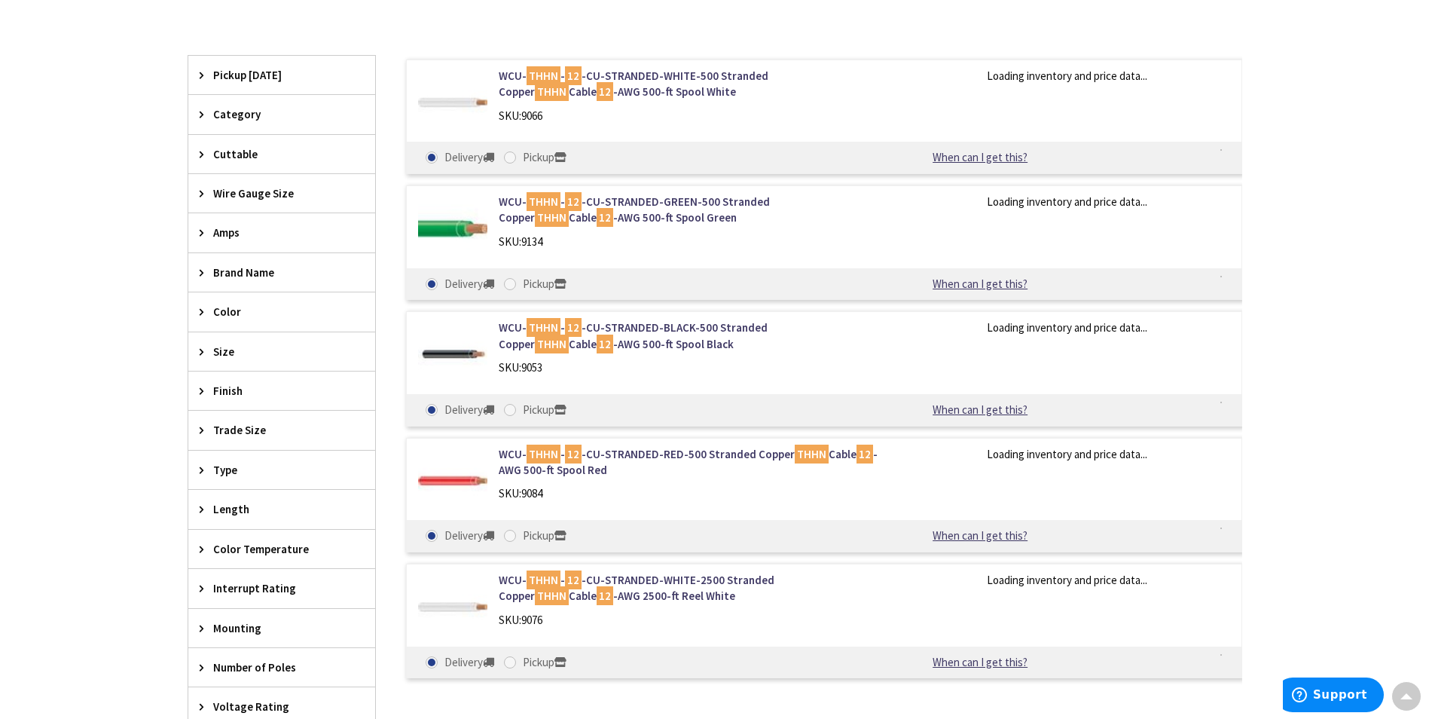
scroll to position [454, 0]
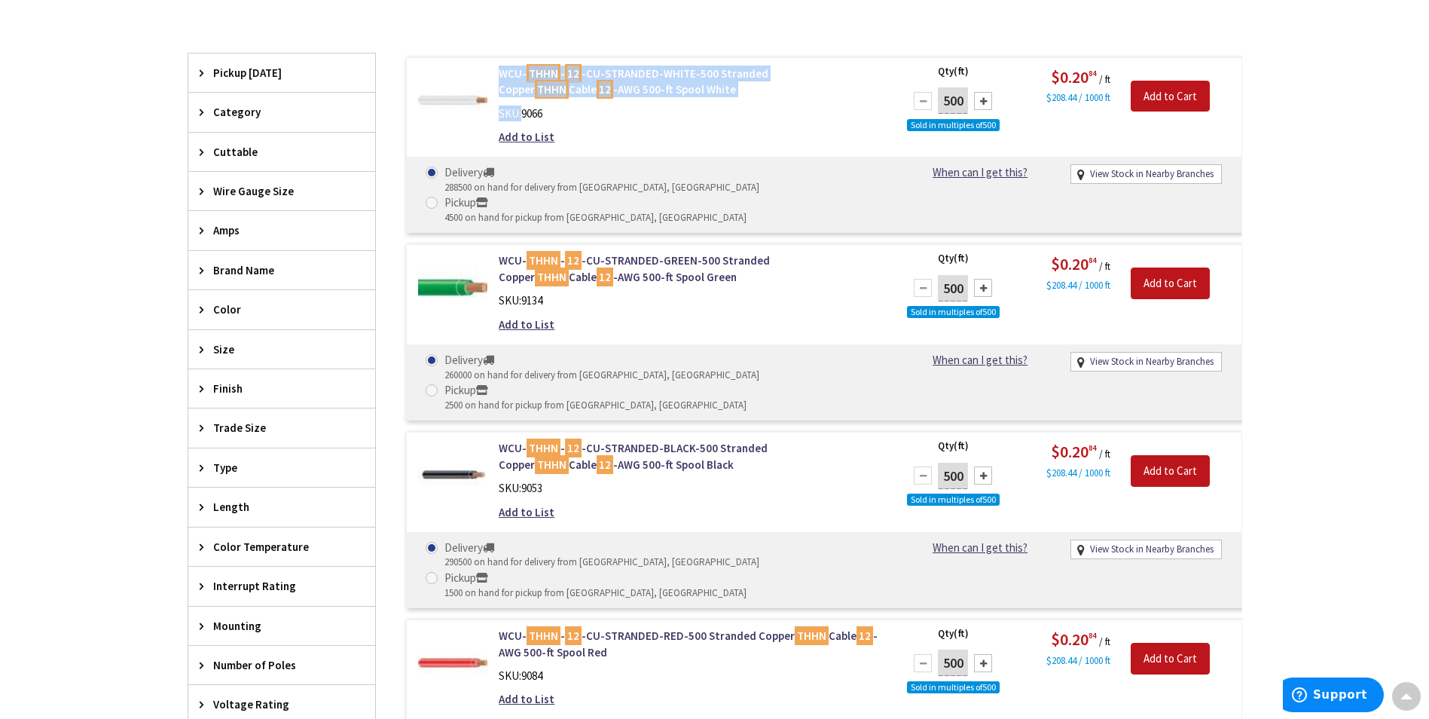
drag, startPoint x: 495, startPoint y: 70, endPoint x: 521, endPoint y: 99, distance: 39.0
click at [521, 100] on div "WCU- THHN - 12 -CU-STRANDED-WHITE-500 Stranded Copper THHN Cable 12 -AWG 500-ft…" at bounding box center [690, 109] width 406 height 87
drag, startPoint x: 521, startPoint y: 99, endPoint x: 579, endPoint y: 112, distance: 60.1
click at [637, 129] on div "Add to List" at bounding box center [690, 137] width 383 height 16
drag, startPoint x: 515, startPoint y: 84, endPoint x: 523, endPoint y: 90, distance: 10.2
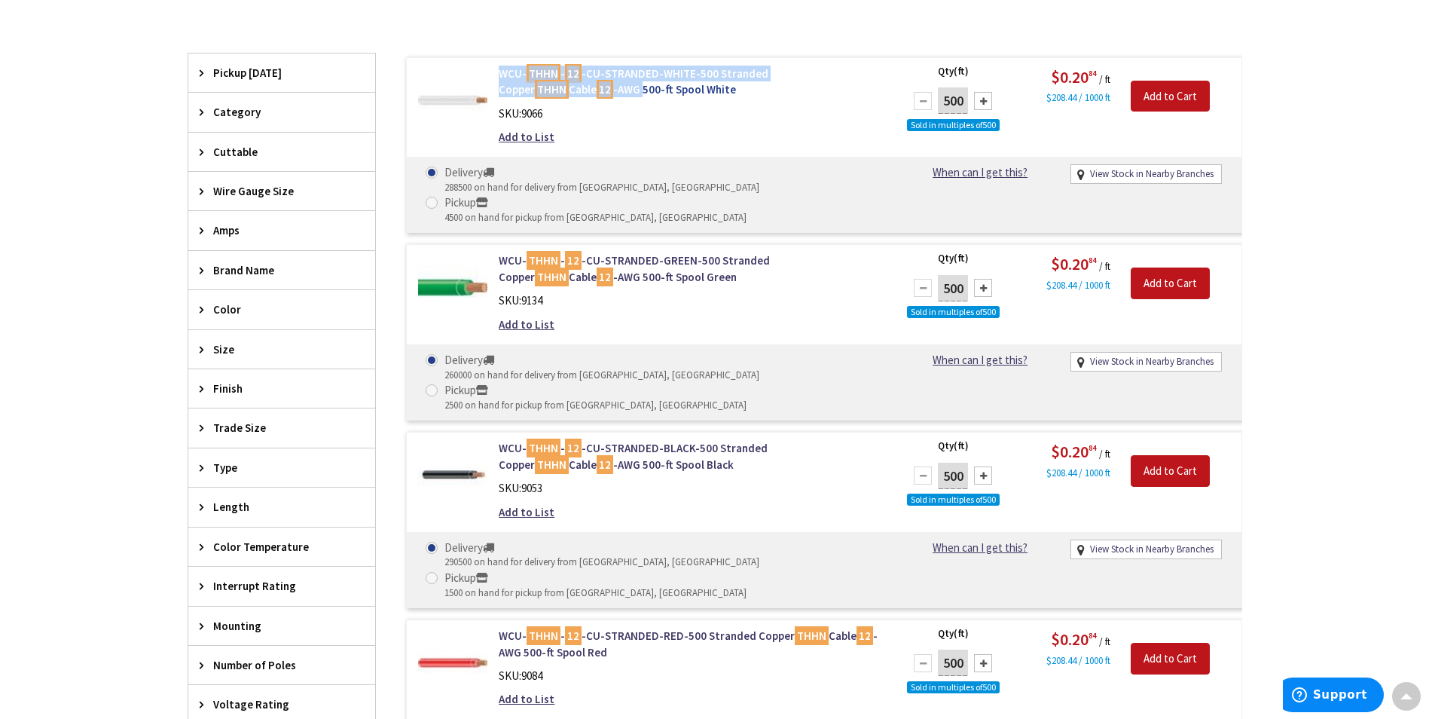
click at [523, 90] on div "WCU- THHN - 12 -CU-STRANDED-WHITE-500 Stranded Copper THHN Cable 12 -AWG 500-ft…" at bounding box center [690, 109] width 406 height 87
click at [596, 480] on div "SKU: 9053" at bounding box center [690, 488] width 383 height 16
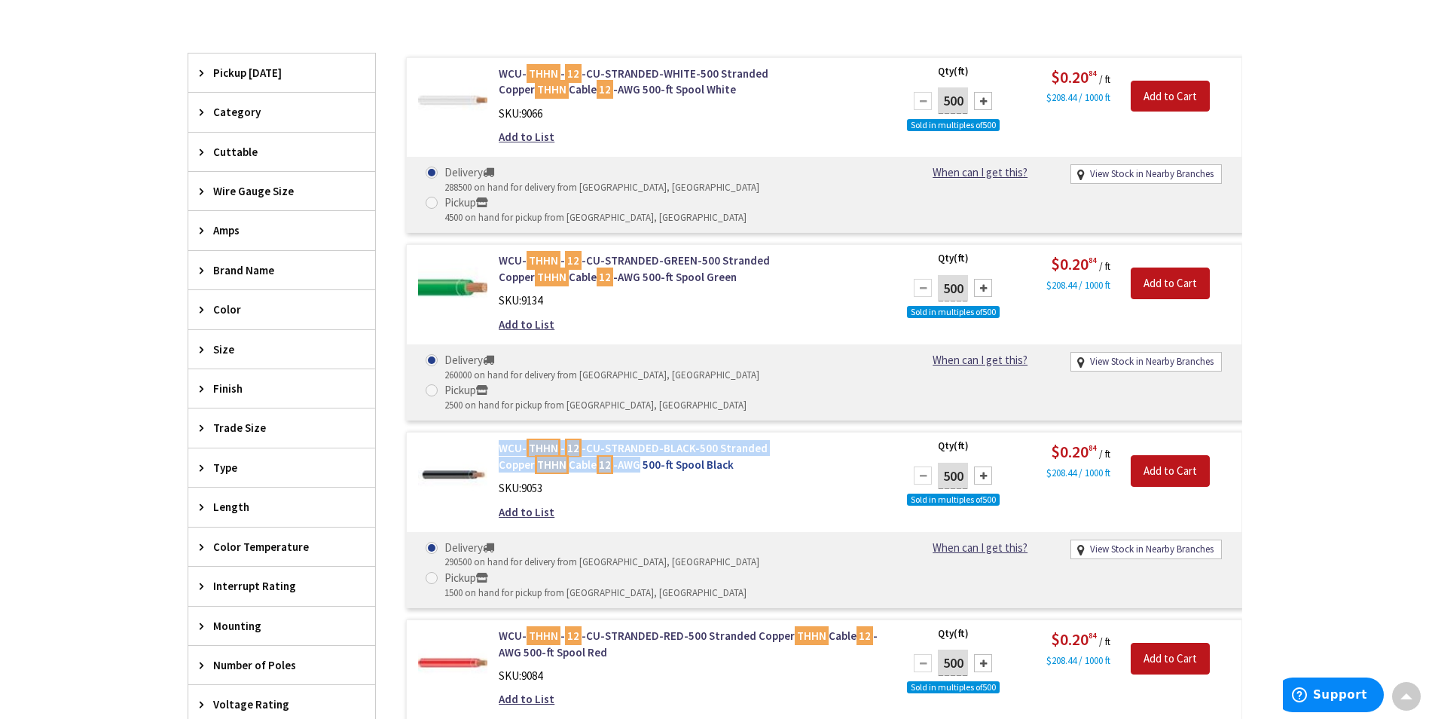
drag, startPoint x: 506, startPoint y: 390, endPoint x: 522, endPoint y: 405, distance: 21.8
click at [522, 440] on div "WCU- THHN - 12 -CU-STRANDED-BLACK-500 Stranded Copper THHN Cable 12 -AWG 500-ft…" at bounding box center [690, 483] width 406 height 87
copy link "WCU- THHN - 12 -CU-STRANDED-BLACK-500 Stranded Copper THHN Cable 12 -AWG"
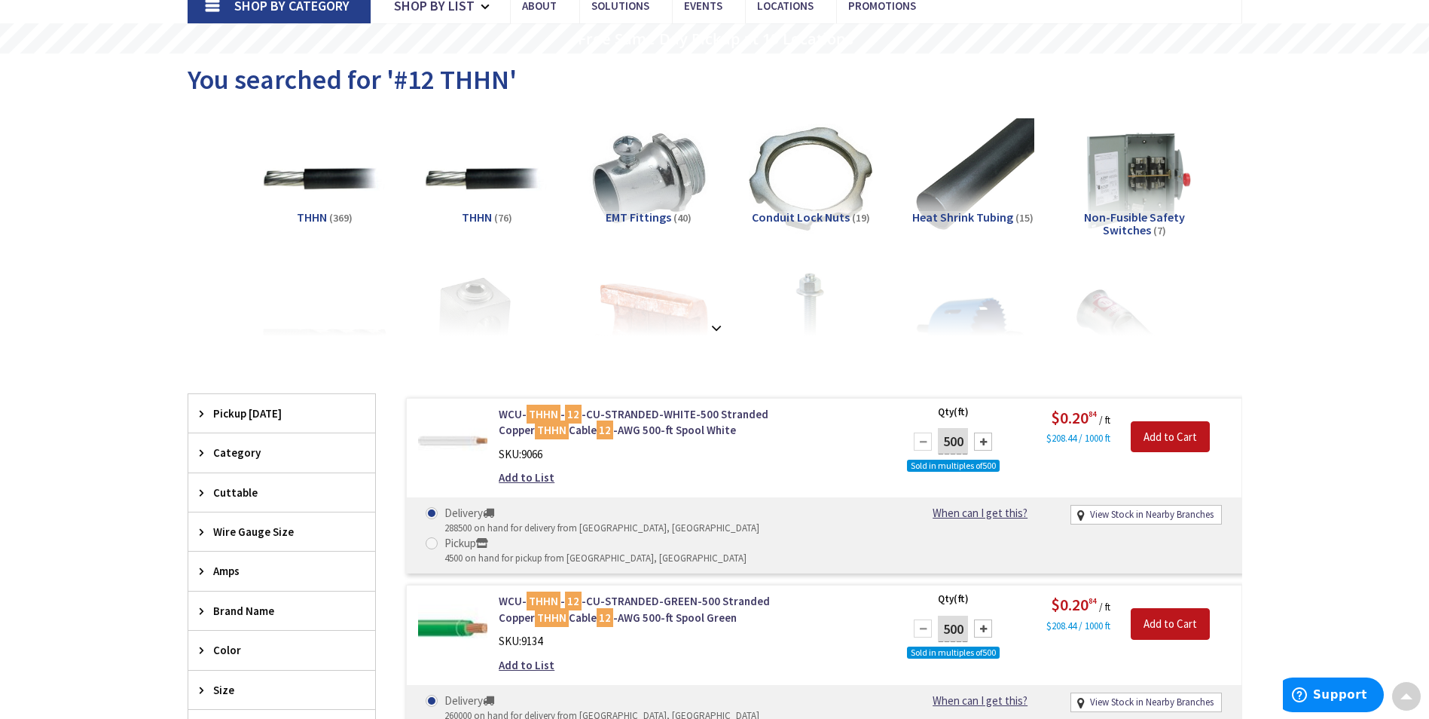
scroll to position [0, 0]
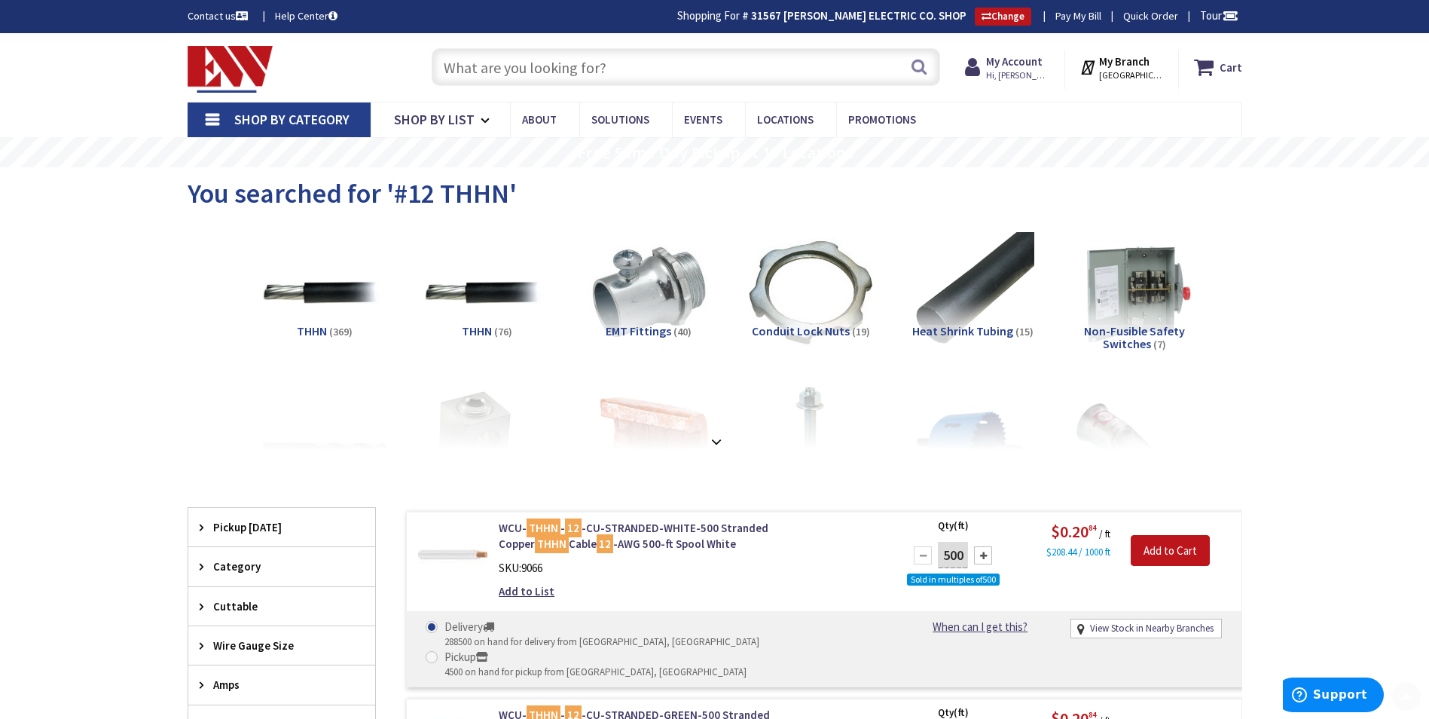
click at [469, 66] on input "text" at bounding box center [686, 67] width 509 height 38
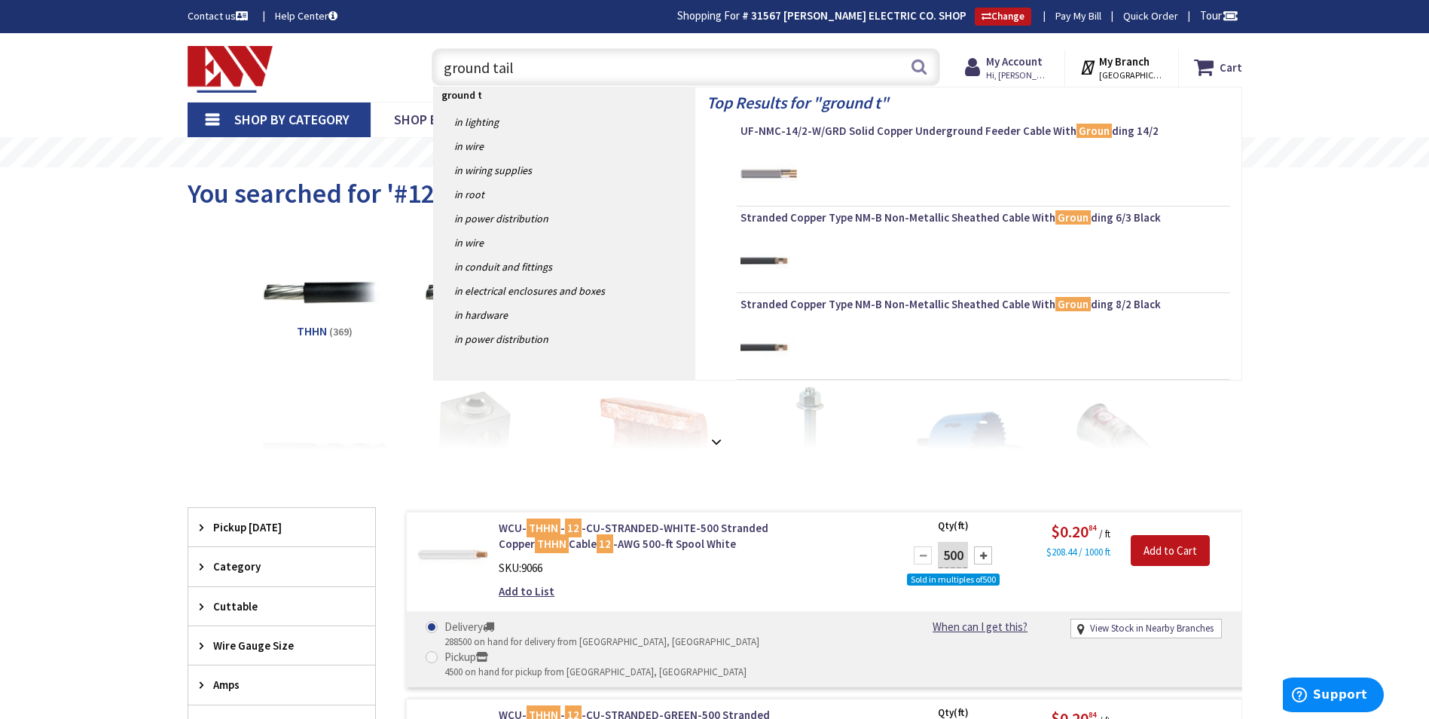
type input "ground tails"
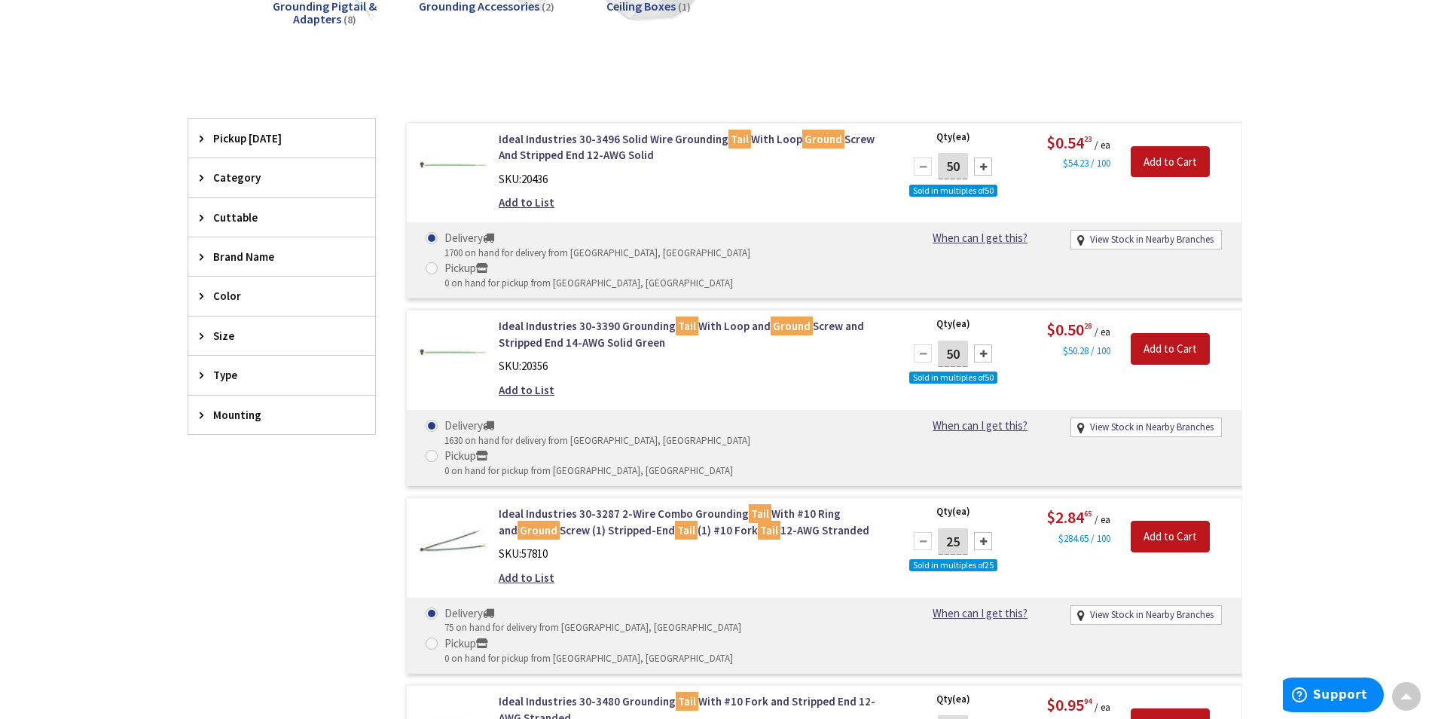
scroll to position [151, 0]
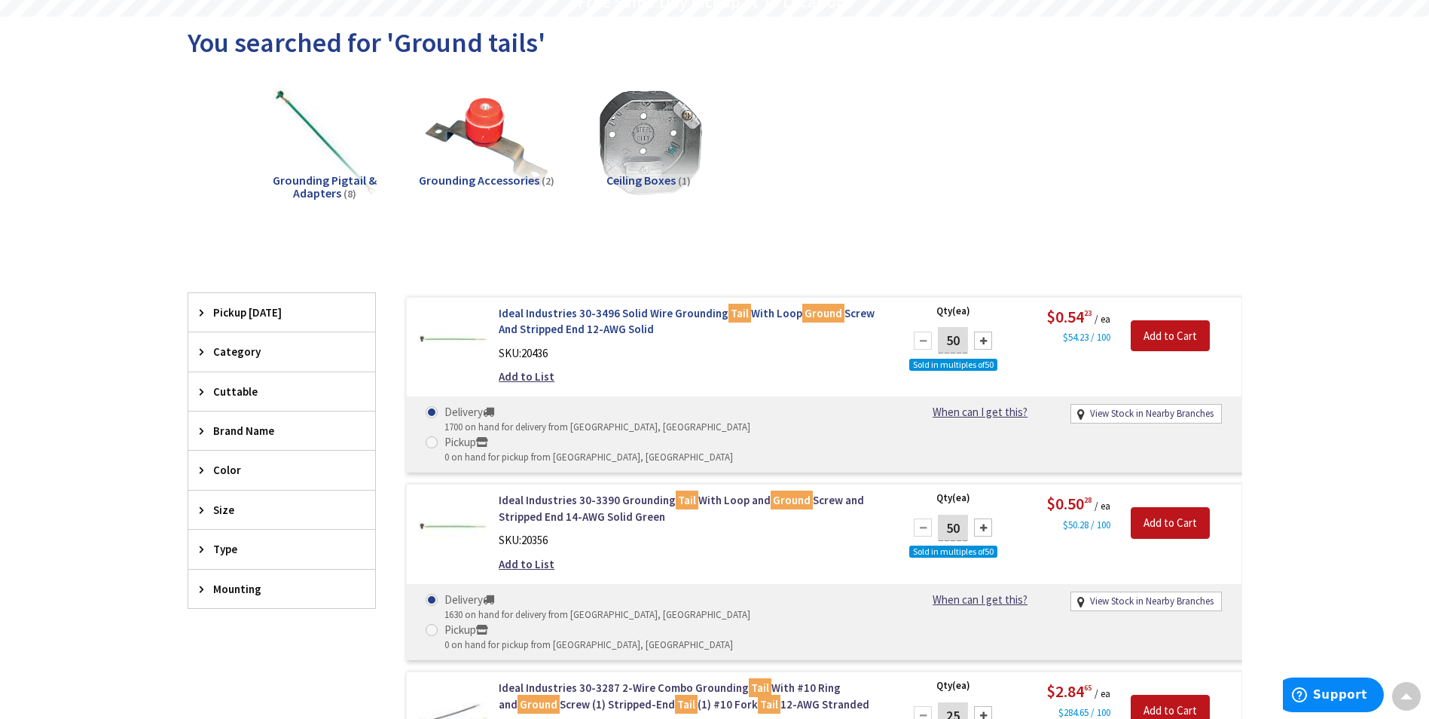
drag, startPoint x: 493, startPoint y: 313, endPoint x: 677, endPoint y: 331, distance: 184.6
click at [677, 331] on div "Ideal Industries 30-3496 Solid Wire Grounding Tail With Loop Ground Screw And S…" at bounding box center [690, 348] width 406 height 87
copy link "Ideal Industries 30-3496 Solid Wire Grounding Tail With Loop Ground Screw And S…"
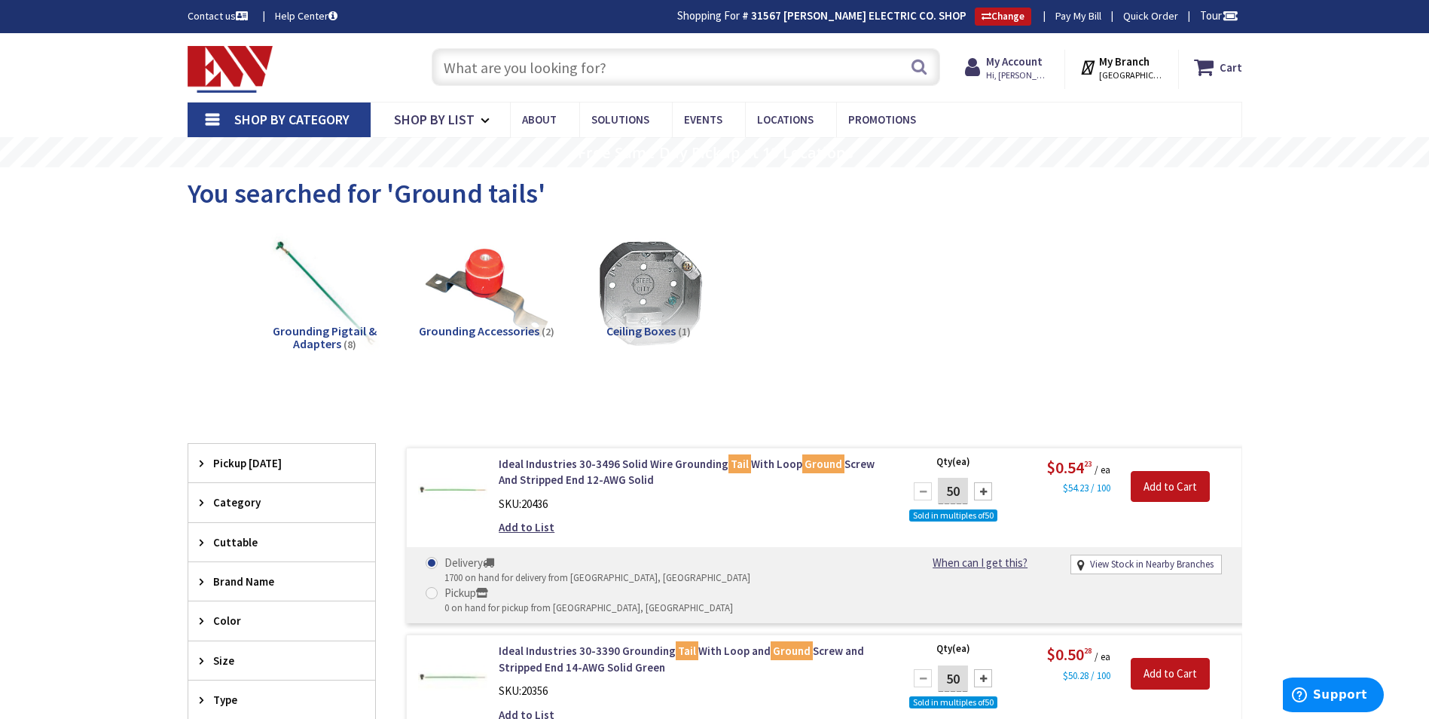
click at [527, 74] on input "text" at bounding box center [686, 67] width 509 height 38
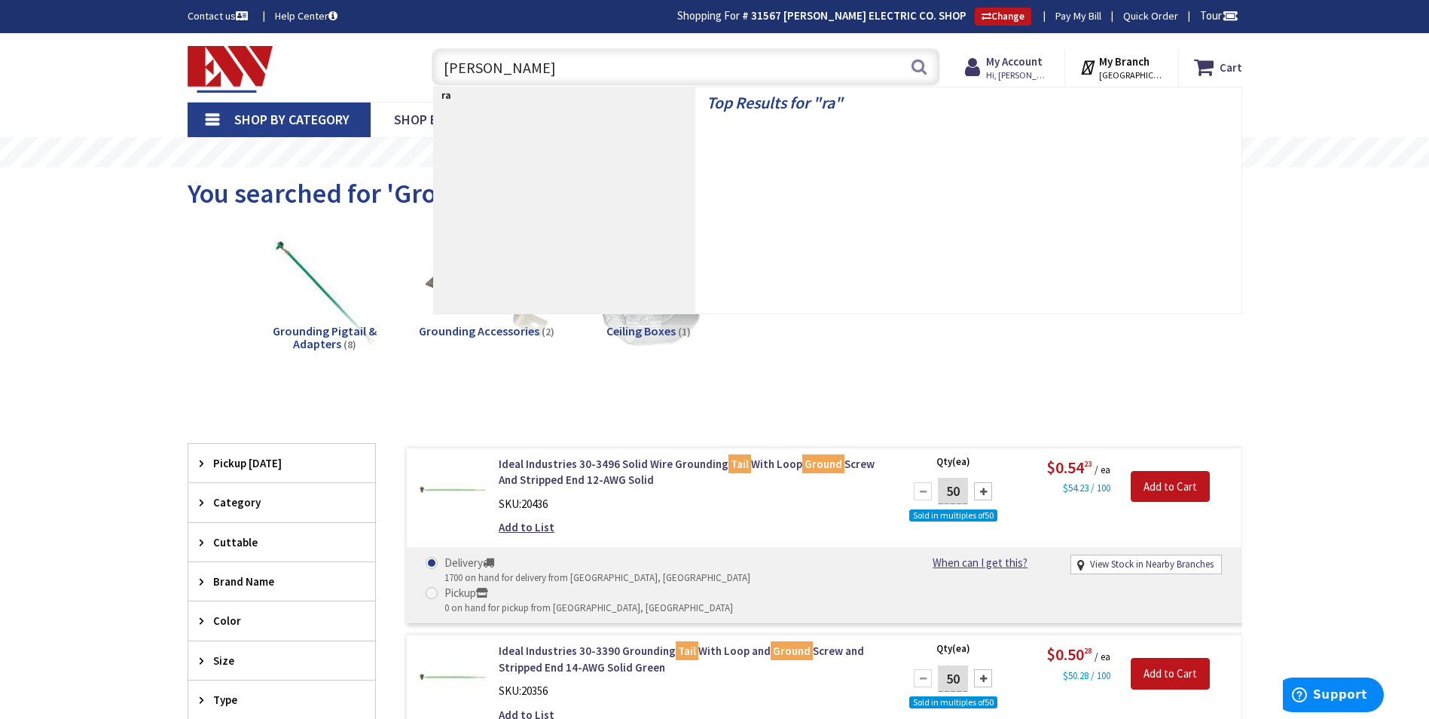
type input "[PERSON_NAME]"
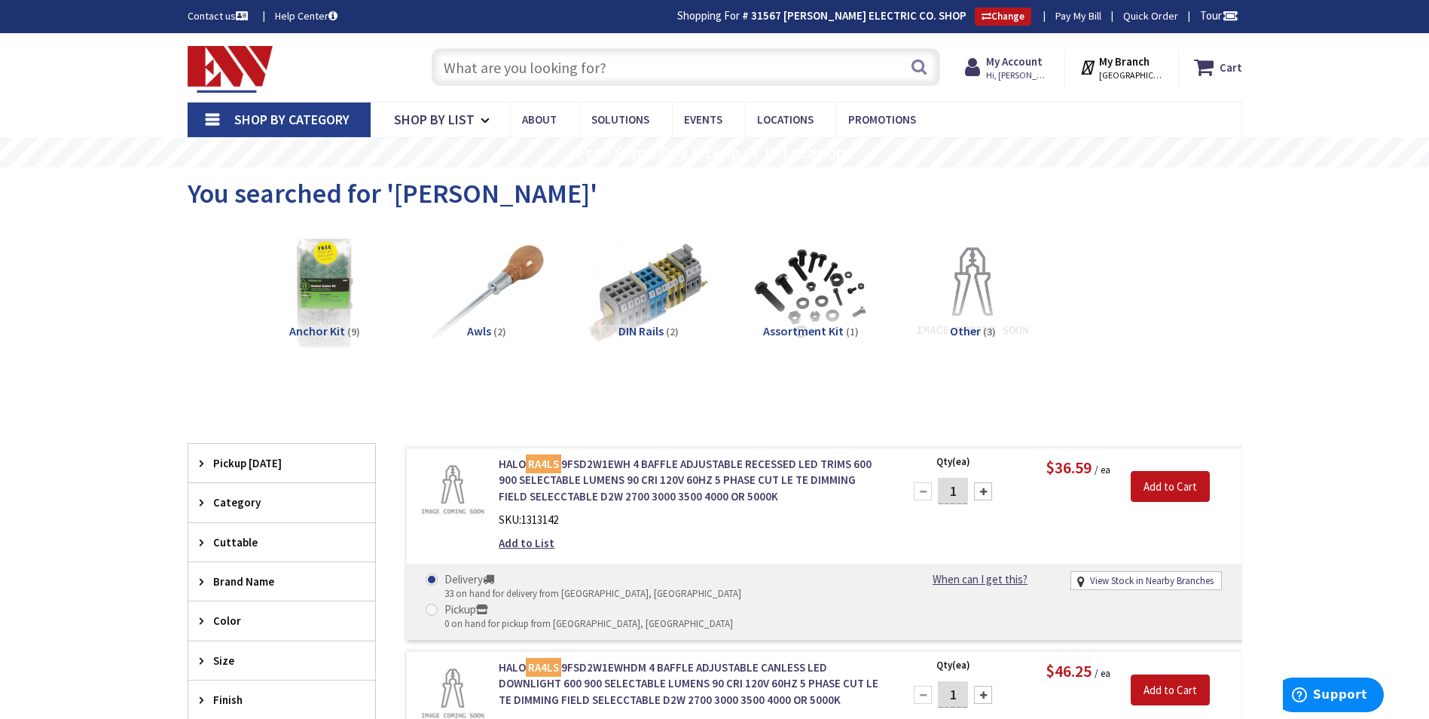
click at [591, 70] on input "text" at bounding box center [686, 67] width 509 height 38
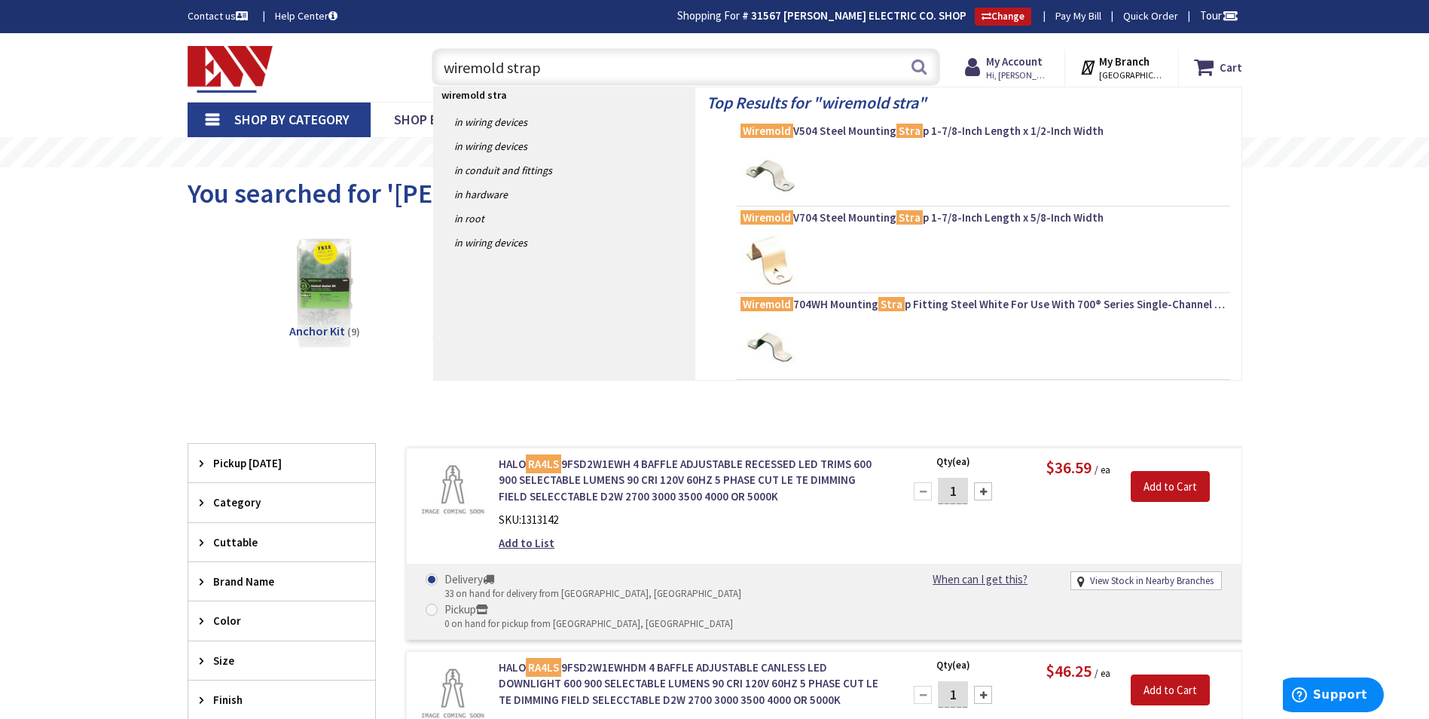
type input "wiremold straps"
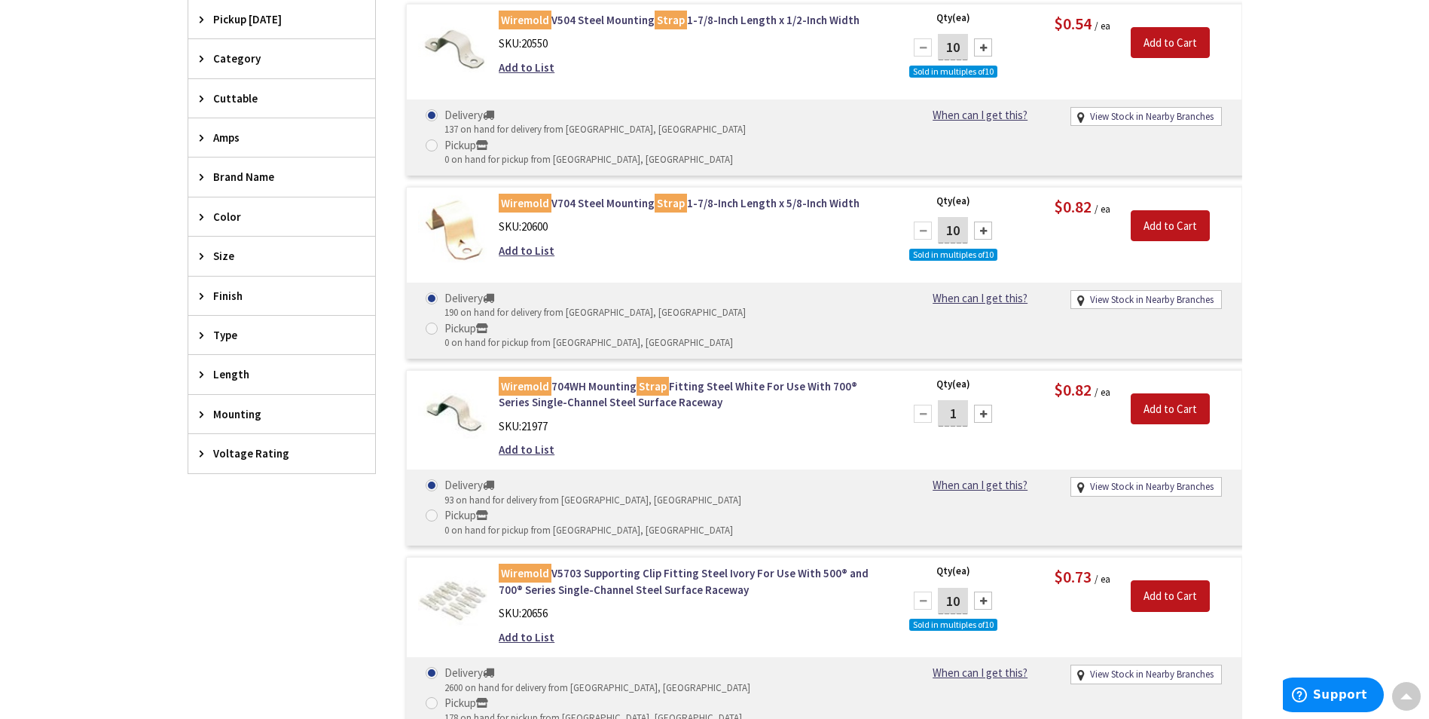
scroll to position [301, 0]
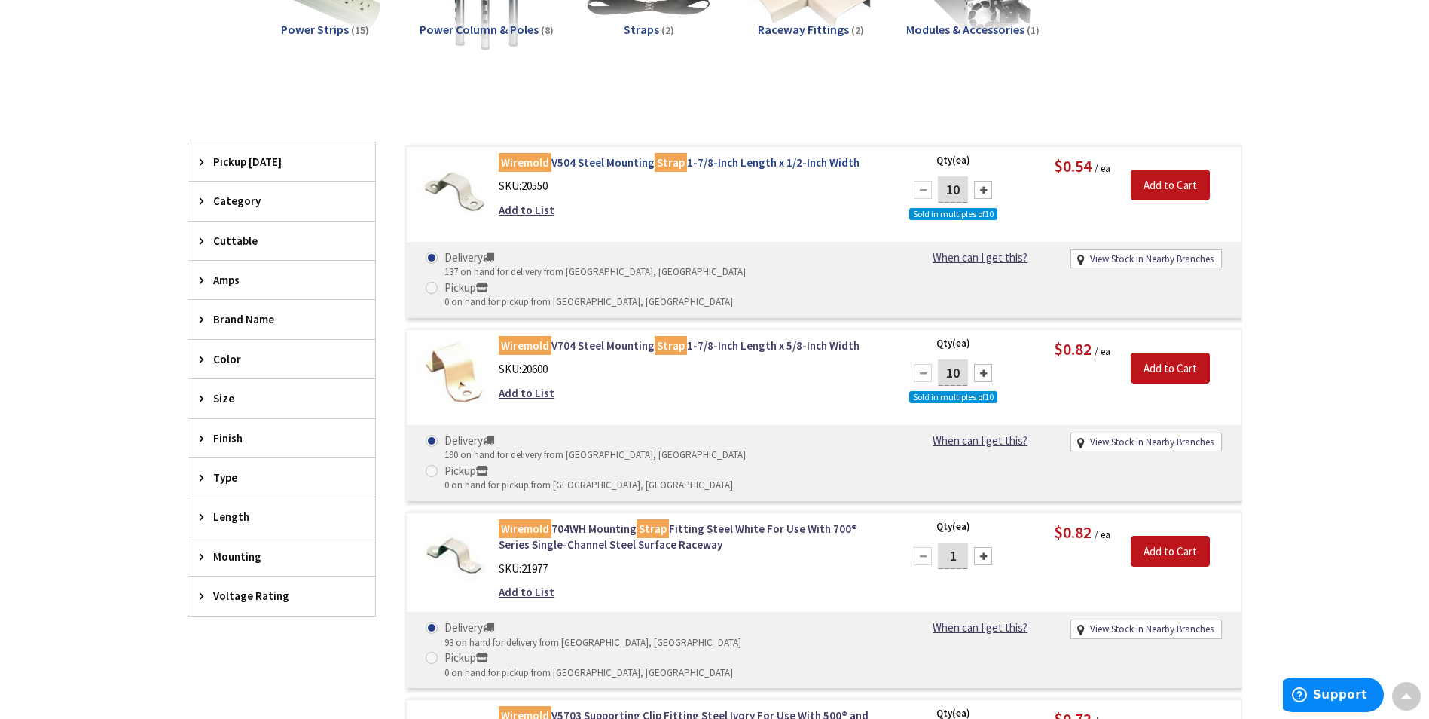
drag, startPoint x: 493, startPoint y: 165, endPoint x: 854, endPoint y: 157, distance: 360.2
click at [854, 157] on div "Wiremold V504 Steel Mounting Strap 1-7/8-Inch Length x 1/2-Inch Width SKU: 2055…" at bounding box center [690, 189] width 406 height 71
copy link "Wiremold V504 Steel Mounting Strap 1-7/8-Inch Length x 1/2-Inch Width"
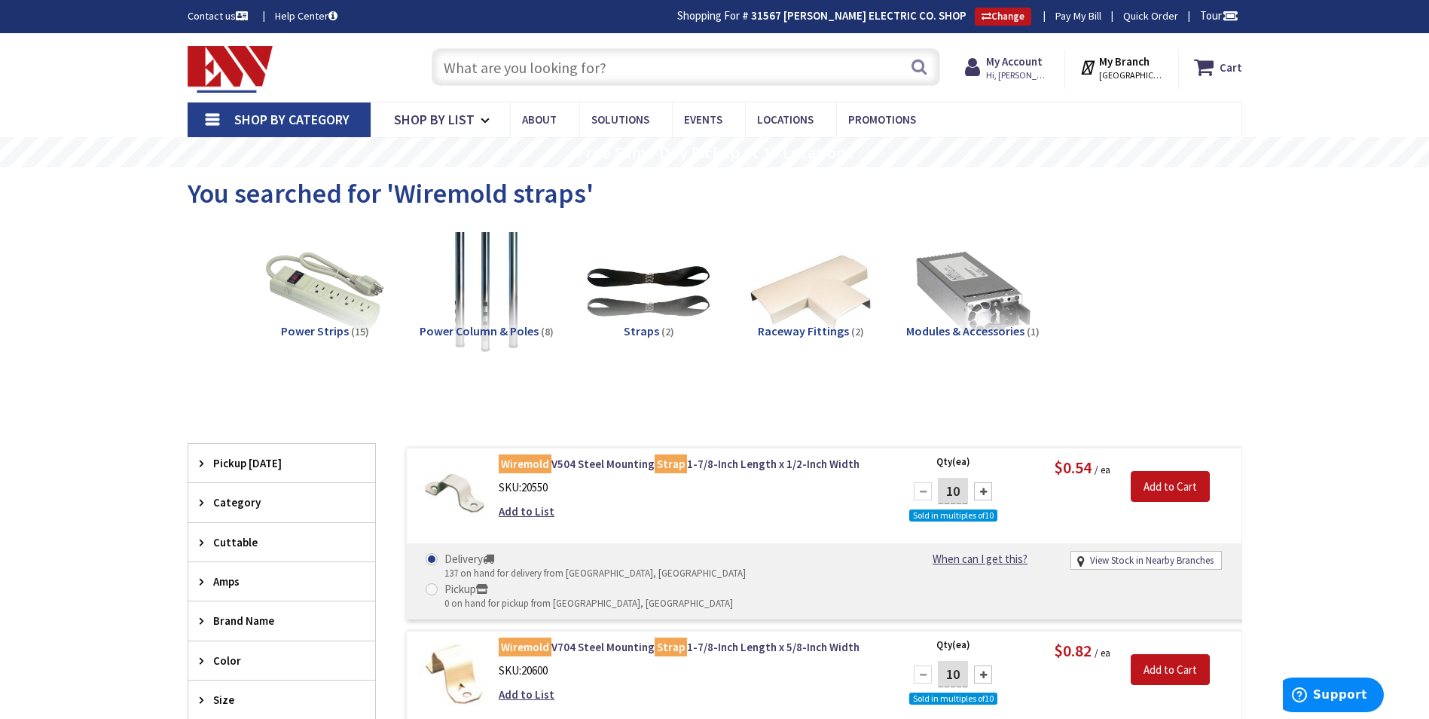
click at [481, 63] on input "text" at bounding box center [686, 67] width 509 height 38
paste input "WM V5703"
type input "WM V5703"
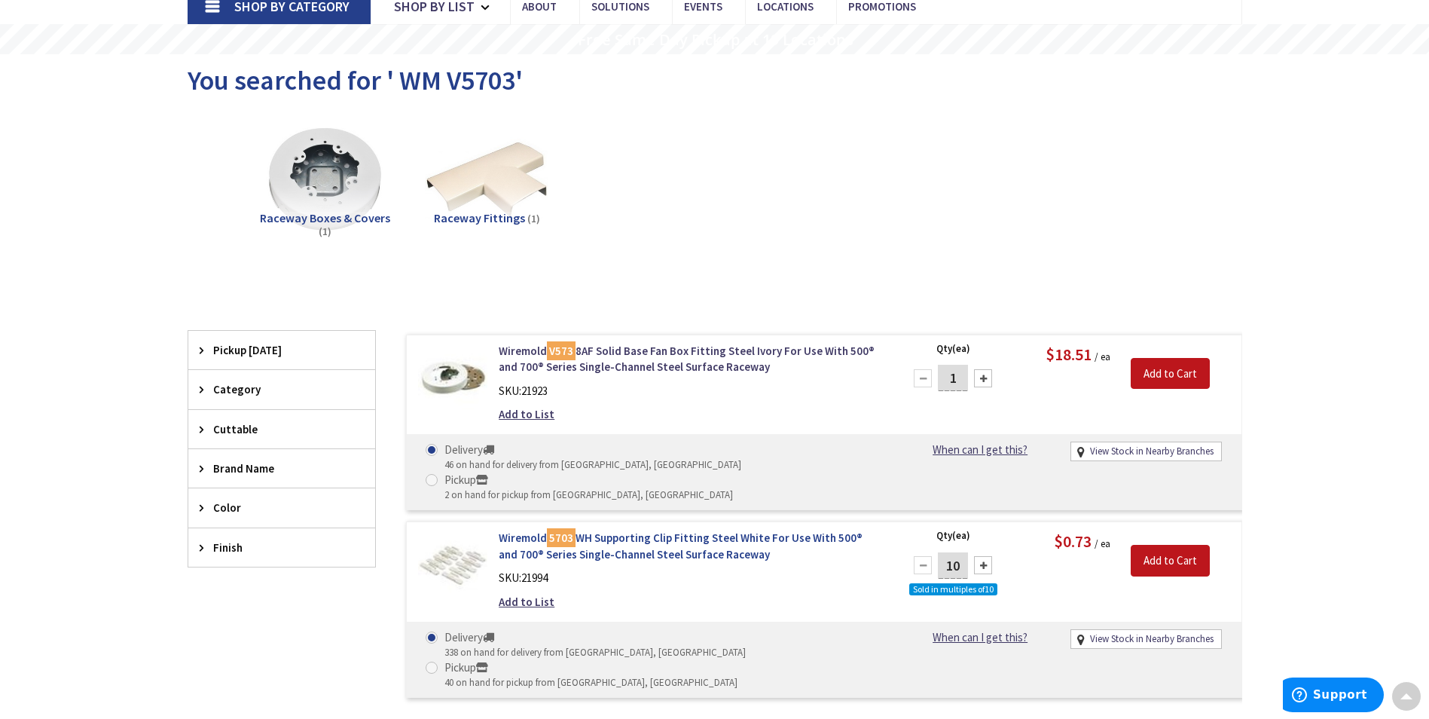
scroll to position [151, 0]
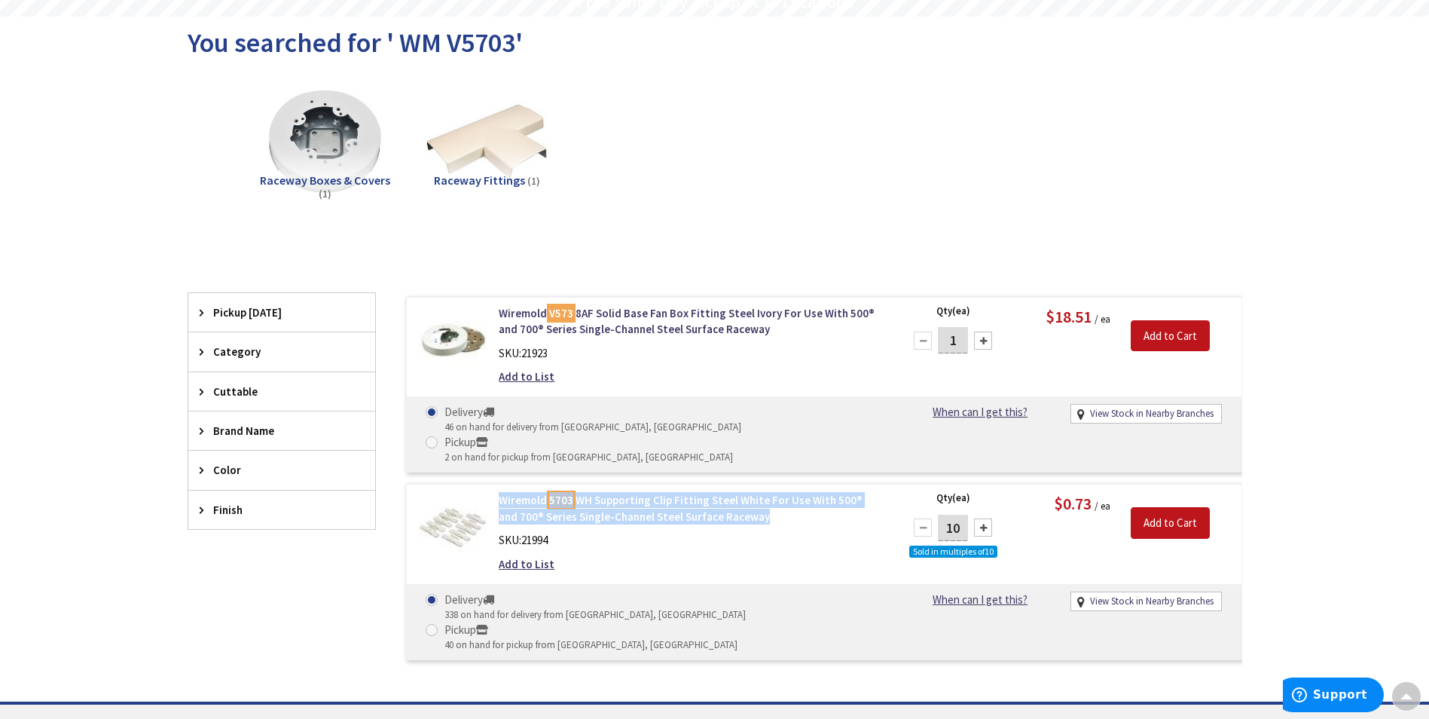
drag, startPoint x: 493, startPoint y: 469, endPoint x: 744, endPoint y: 491, distance: 251.9
click at [744, 492] on div "Wiremold 5703 WH Supporting Clip Fitting Steel White For Use With 500® and 700®…" at bounding box center [690, 535] width 406 height 87
copy link "Wiremold 5703 WH Supporting Clip Fitting Steel White For Use With 500® and 700®…"
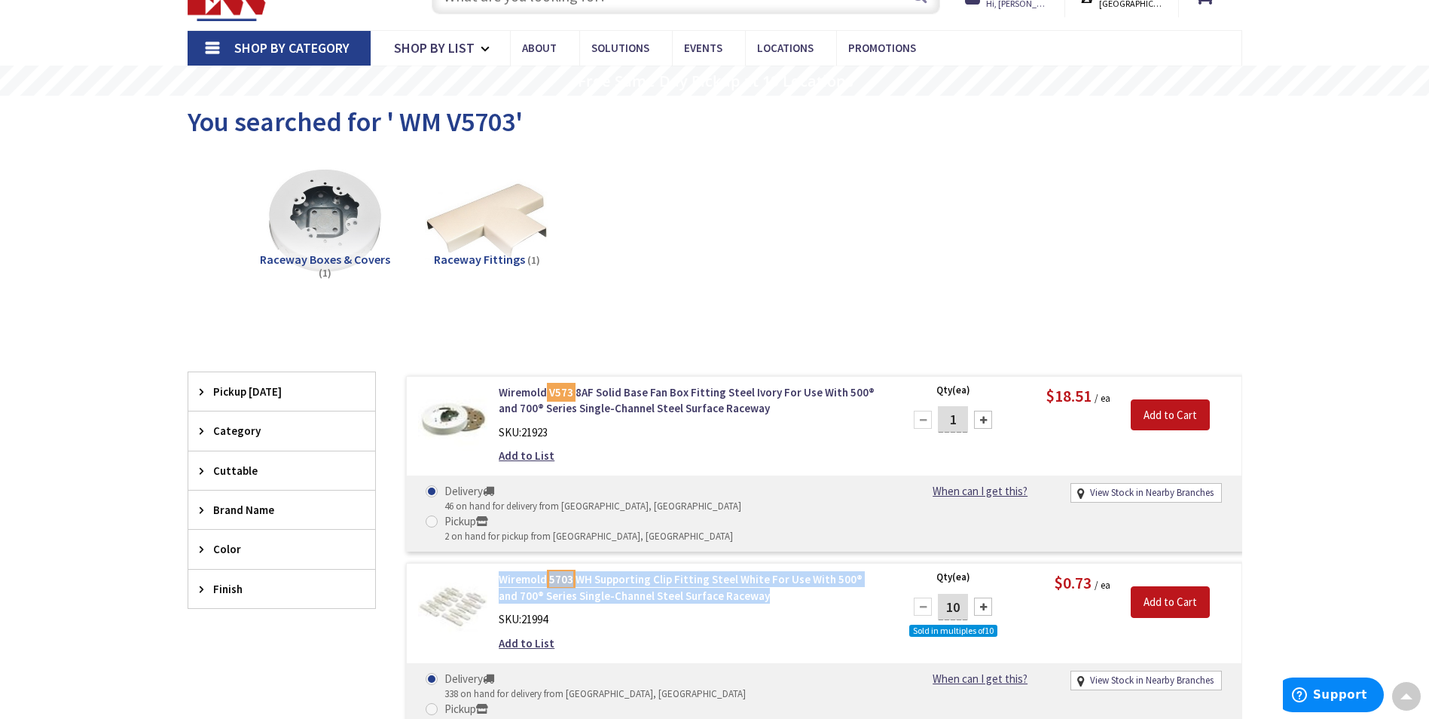
scroll to position [0, 0]
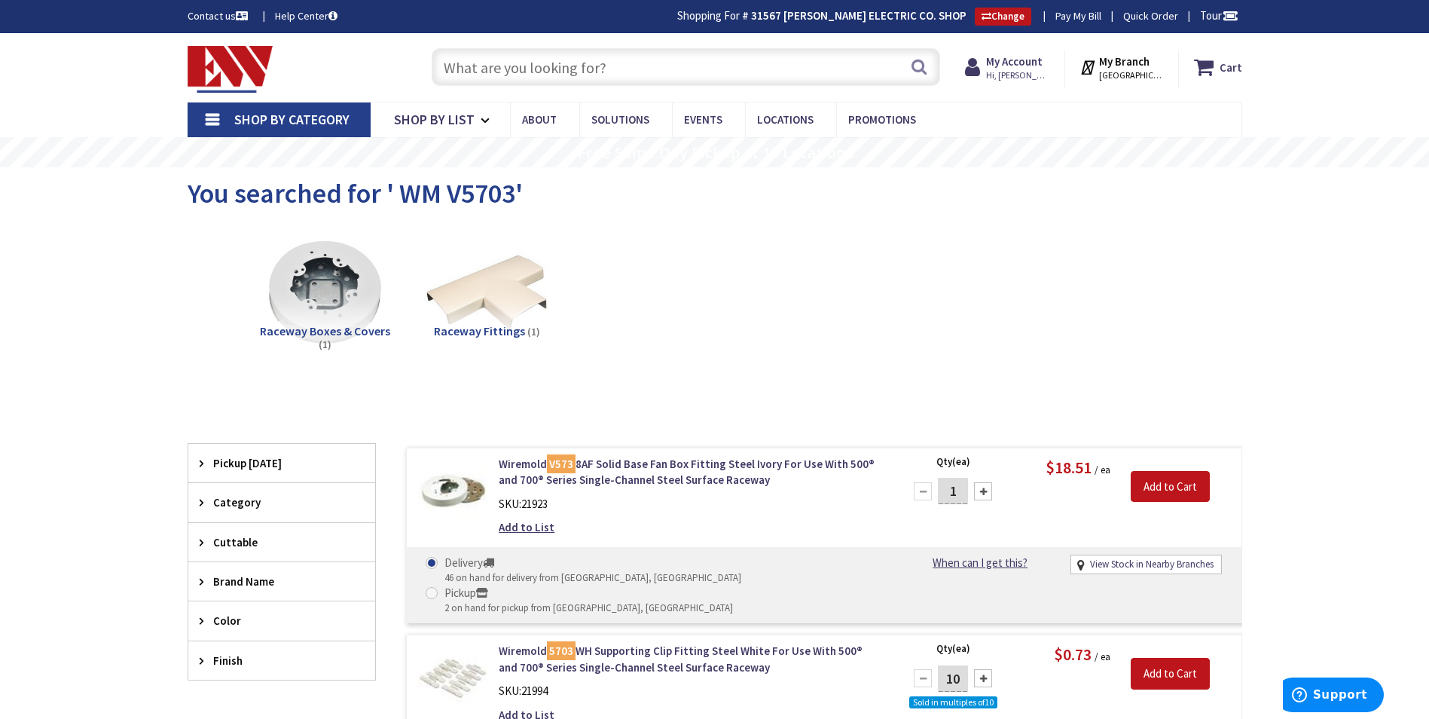
click at [480, 84] on input "text" at bounding box center [686, 67] width 509 height 38
paste input "WM 5781"
type input "WM 5781"
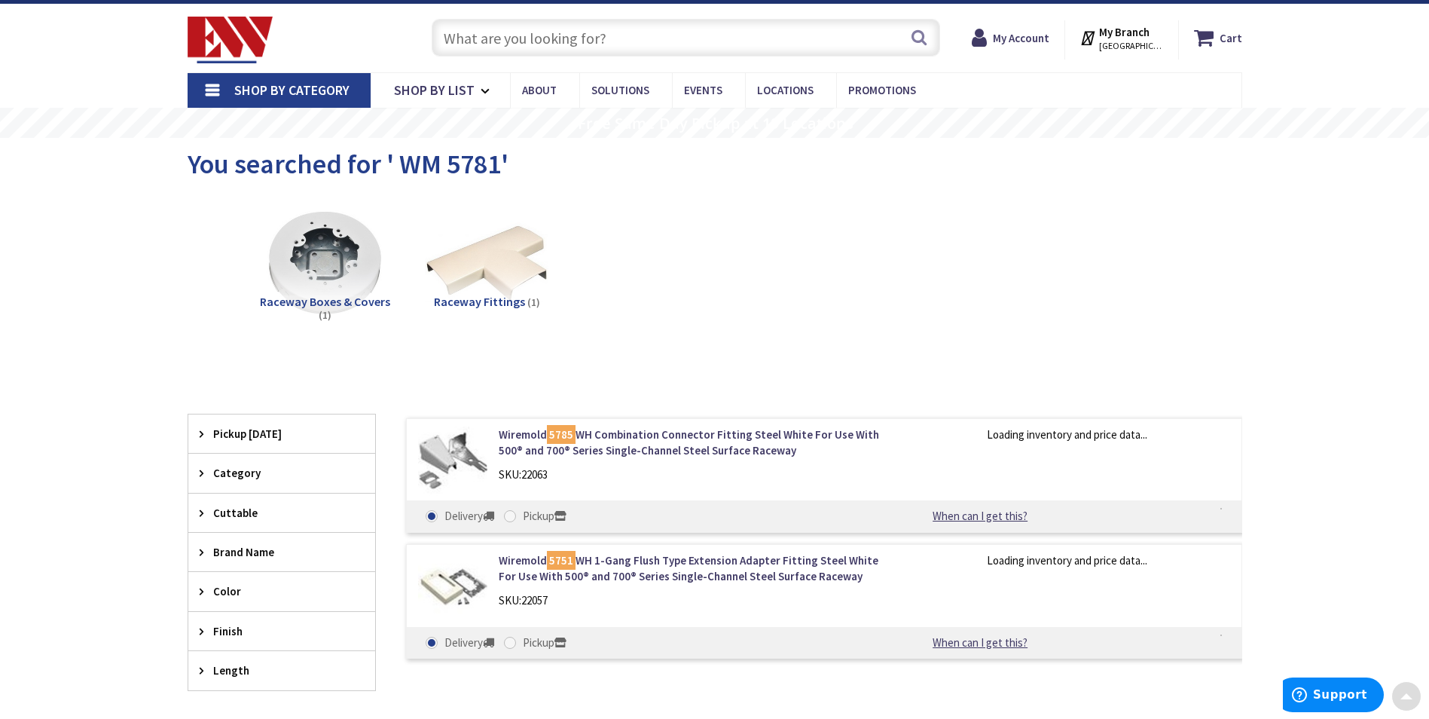
scroll to position [2, 0]
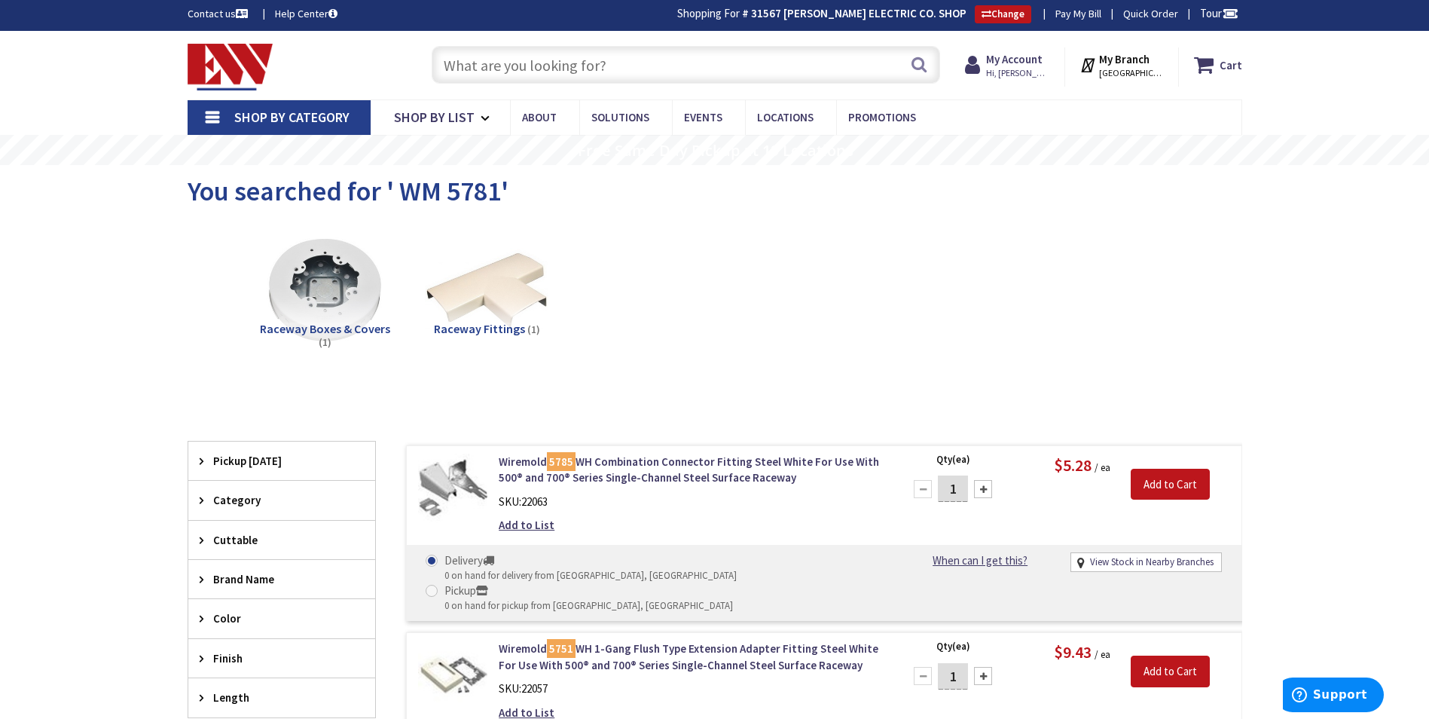
click at [475, 57] on input "text" at bounding box center [686, 65] width 509 height 38
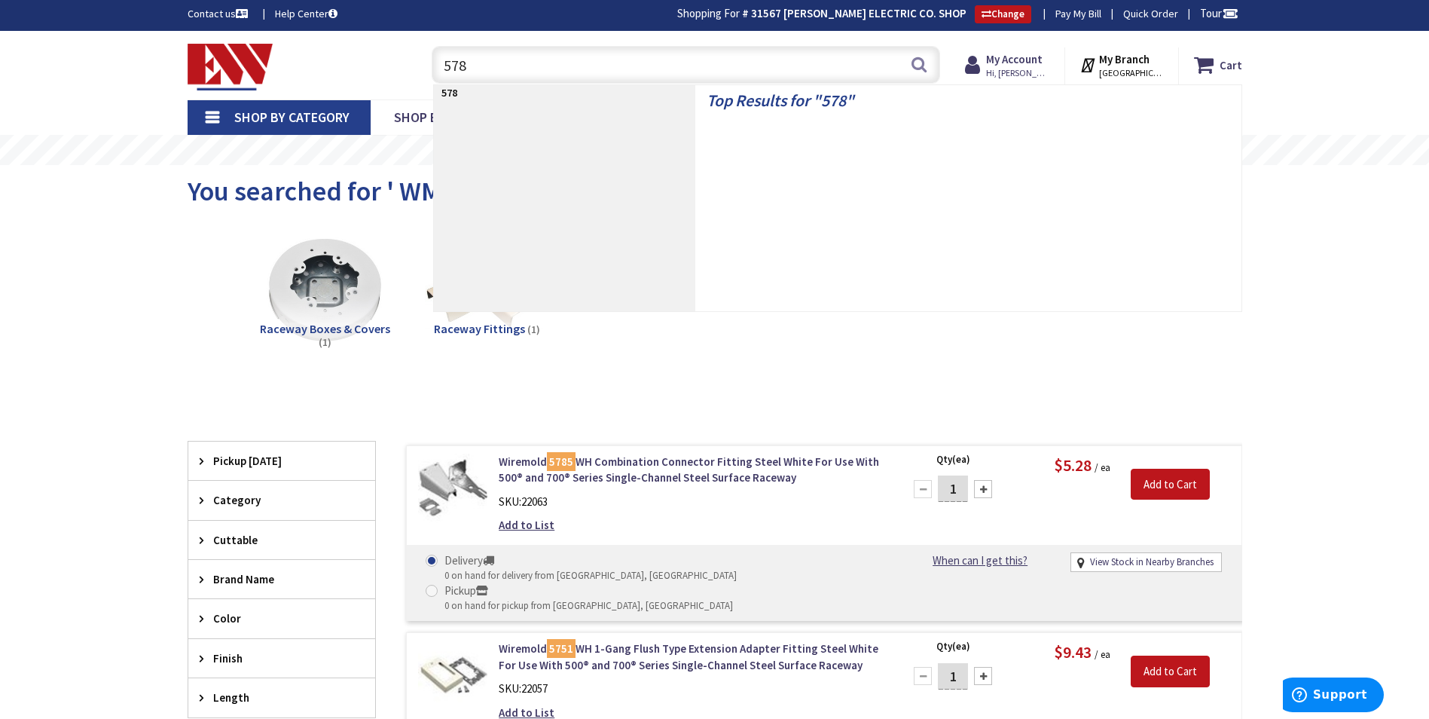
type input "5781"
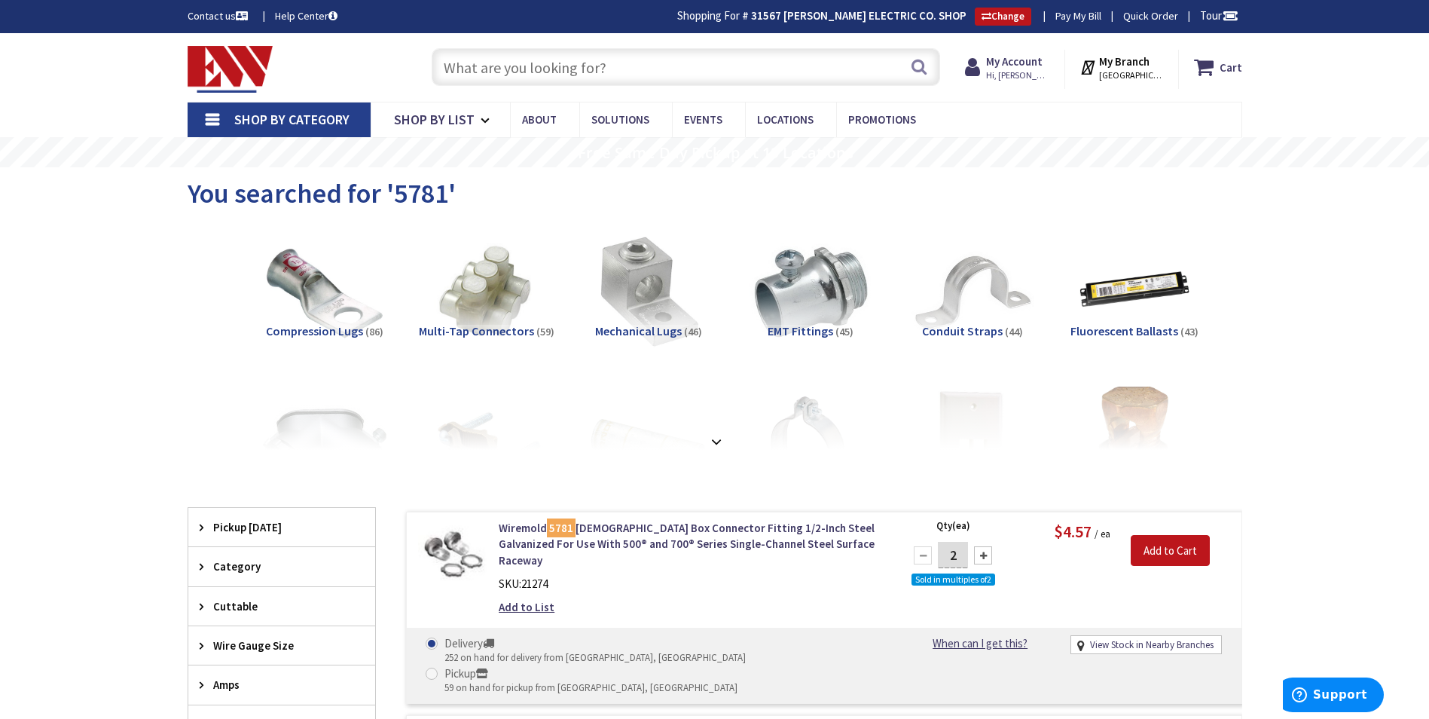
click at [464, 61] on input "text" at bounding box center [686, 67] width 509 height 38
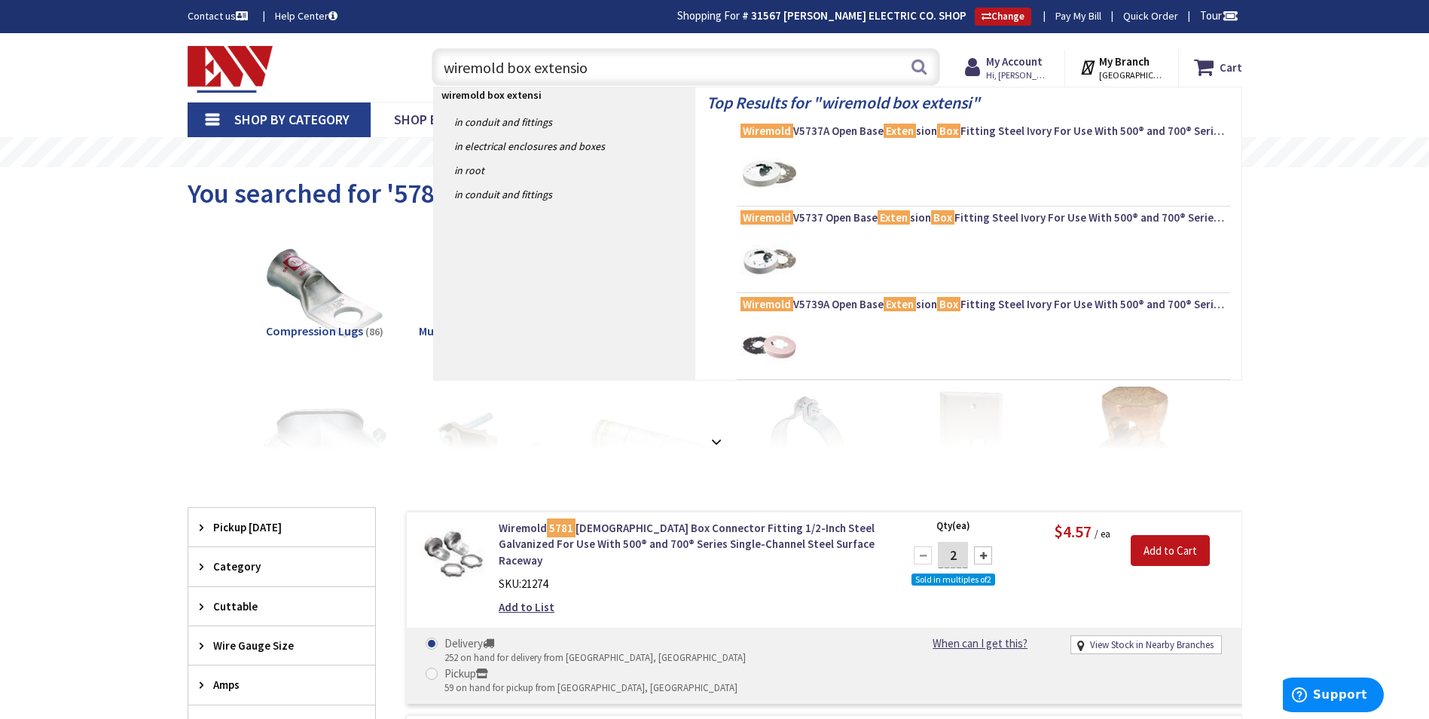
type input "wiremold box extension"
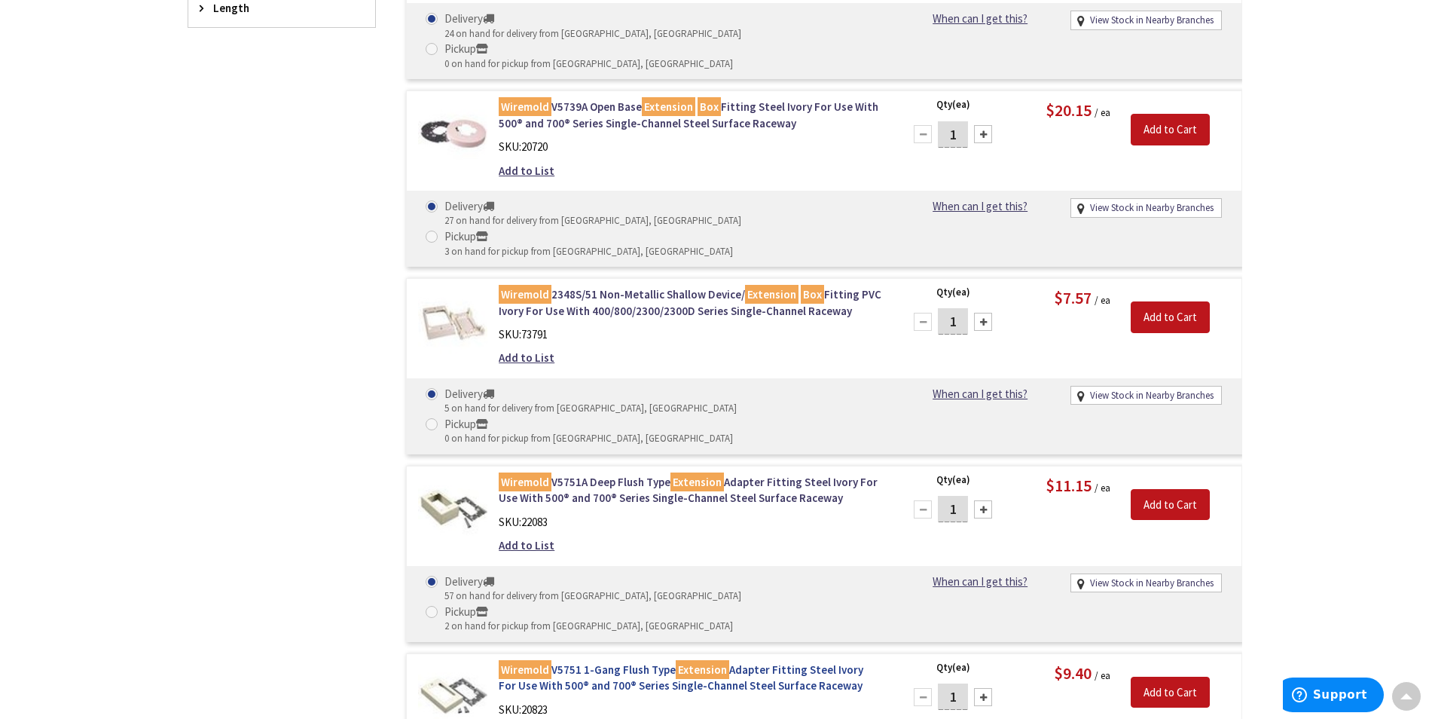
scroll to position [756, 0]
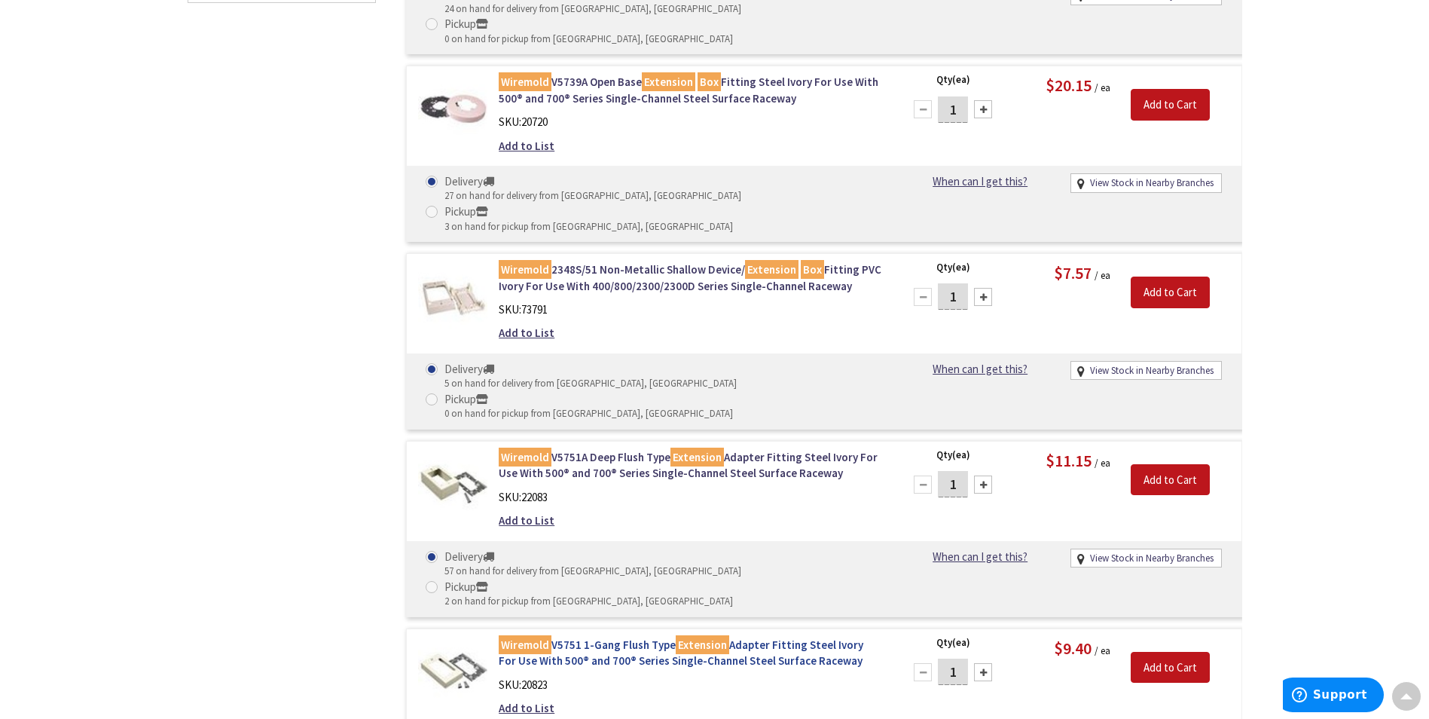
drag, startPoint x: 490, startPoint y: 487, endPoint x: 869, endPoint y: 517, distance: 379.3
click at [869, 637] on div "Wiremold V5751 1-Gang Flush Type Extension Adapter Fitting Steel Ivory For Use …" at bounding box center [690, 680] width 406 height 87
copy link "Wiremold V5751 1-Gang Flush Type Extension Adapter Fitting Steel Ivory For Use …"
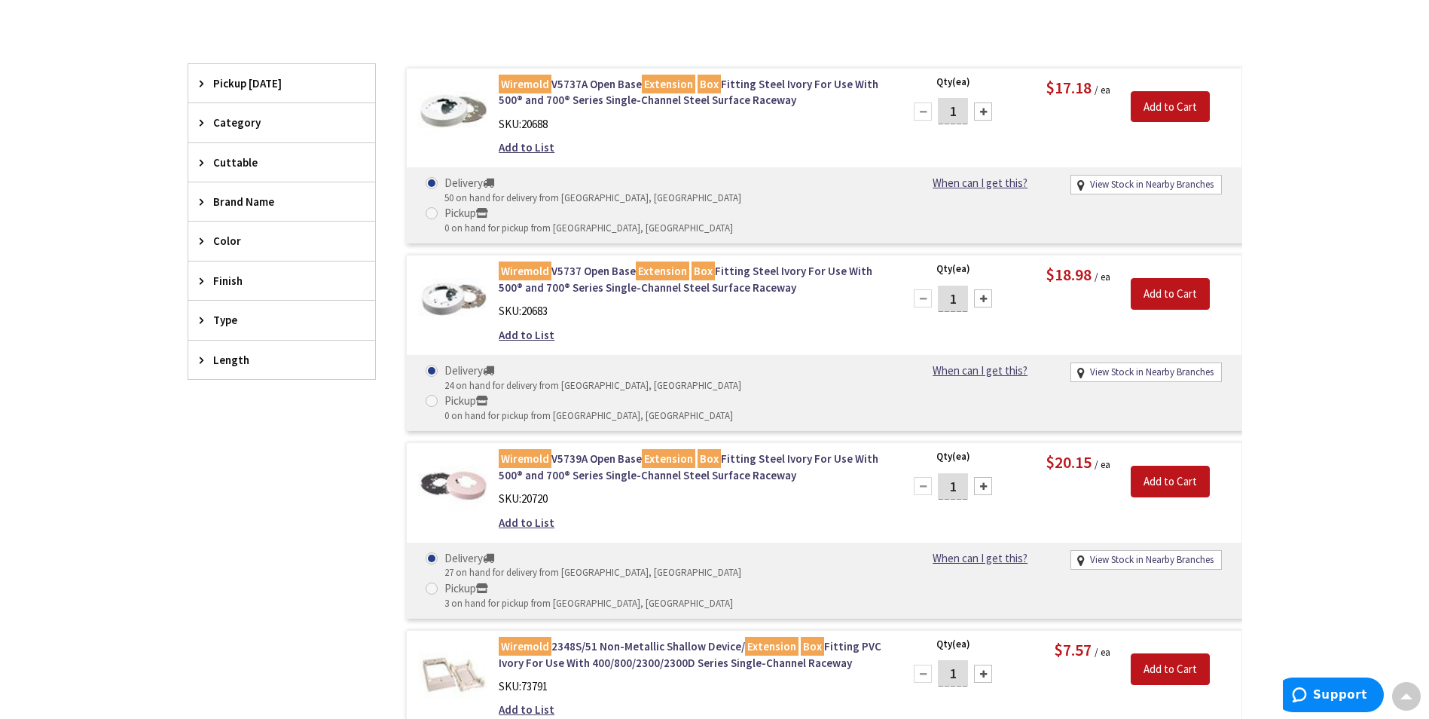
scroll to position [0, 0]
